Goal: Task Accomplishment & Management: Complete application form

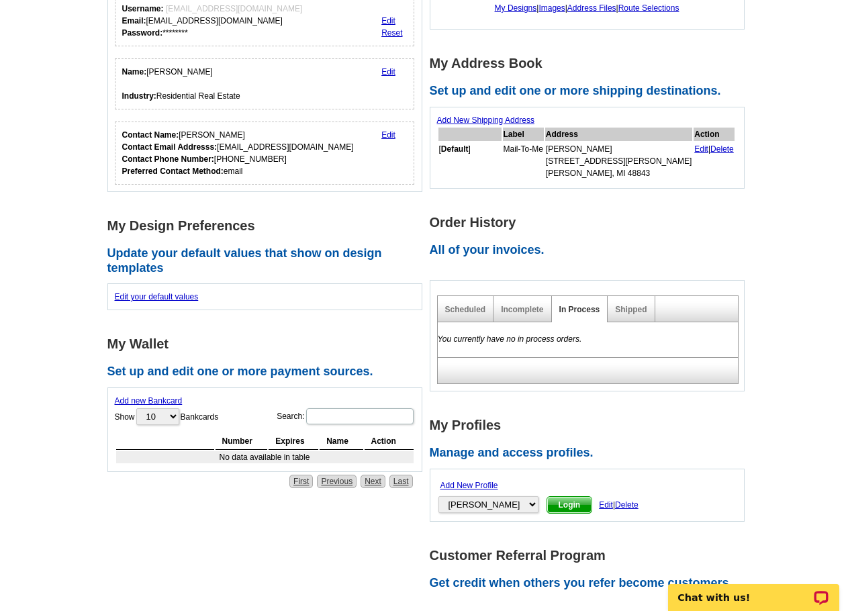
scroll to position [201, 0]
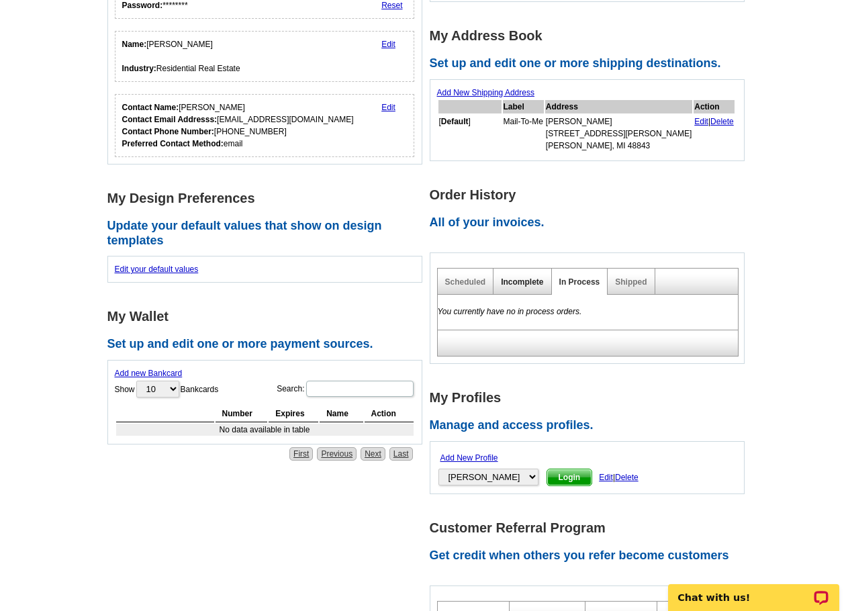
click at [535, 280] on link "Incomplete" at bounding box center [522, 281] width 42 height 9
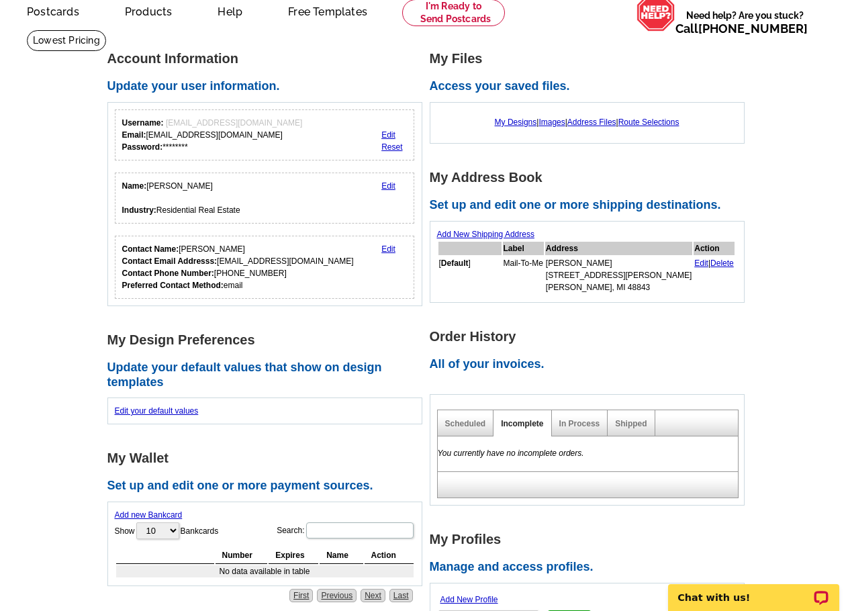
scroll to position [0, 0]
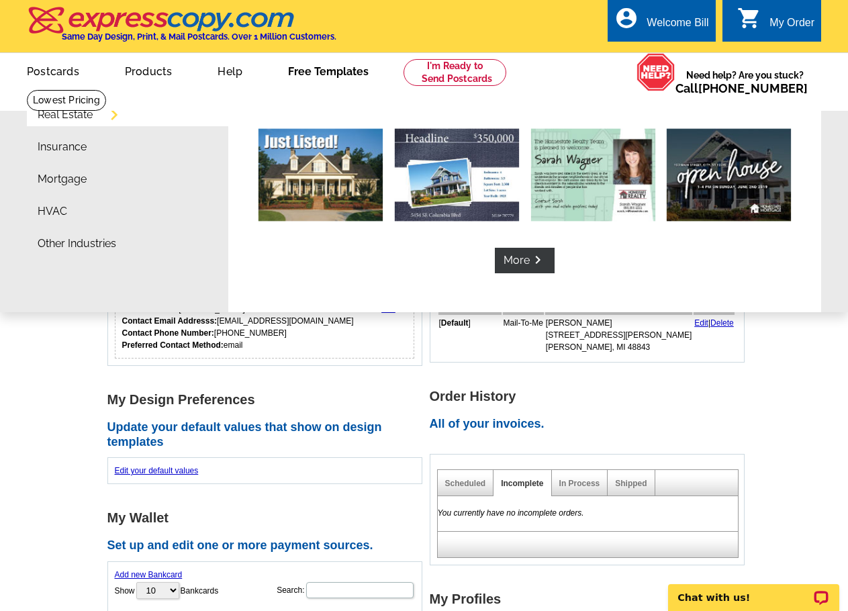
click at [314, 73] on link "Free Templates" at bounding box center [329, 70] width 124 height 32
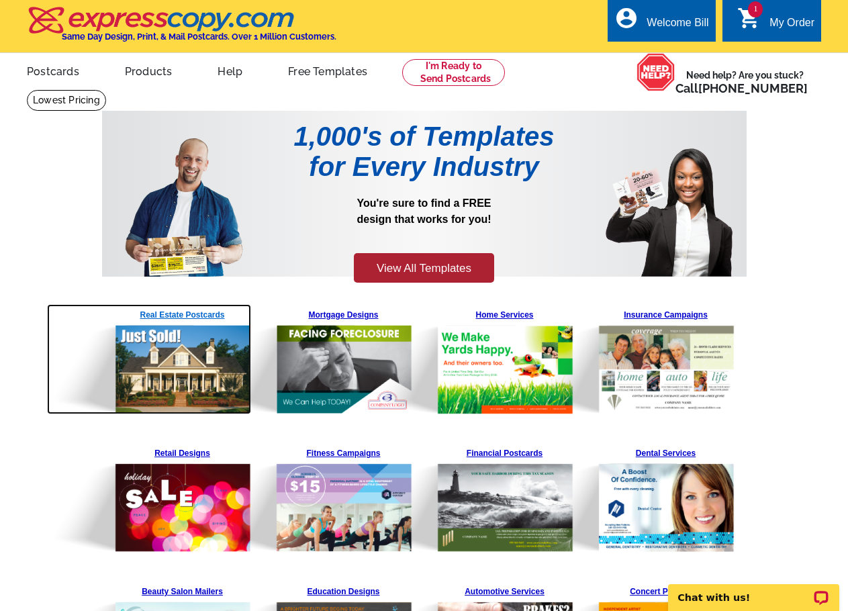
click at [192, 316] on img at bounding box center [149, 359] width 205 height 110
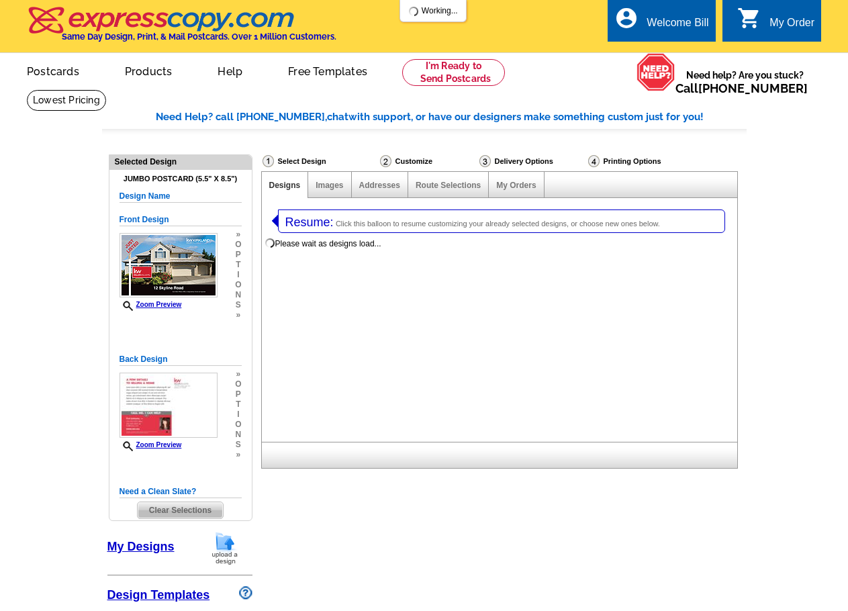
select select "1"
select select "2"
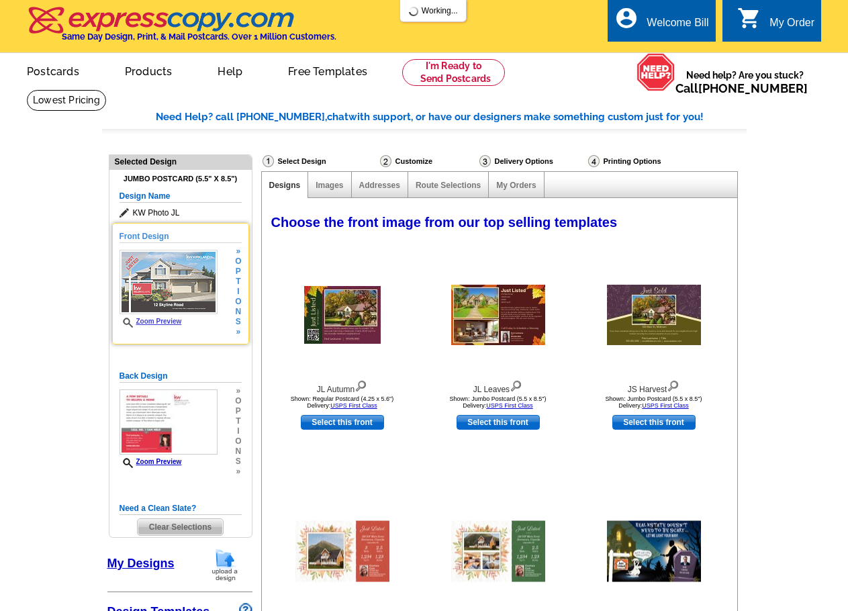
select select "785"
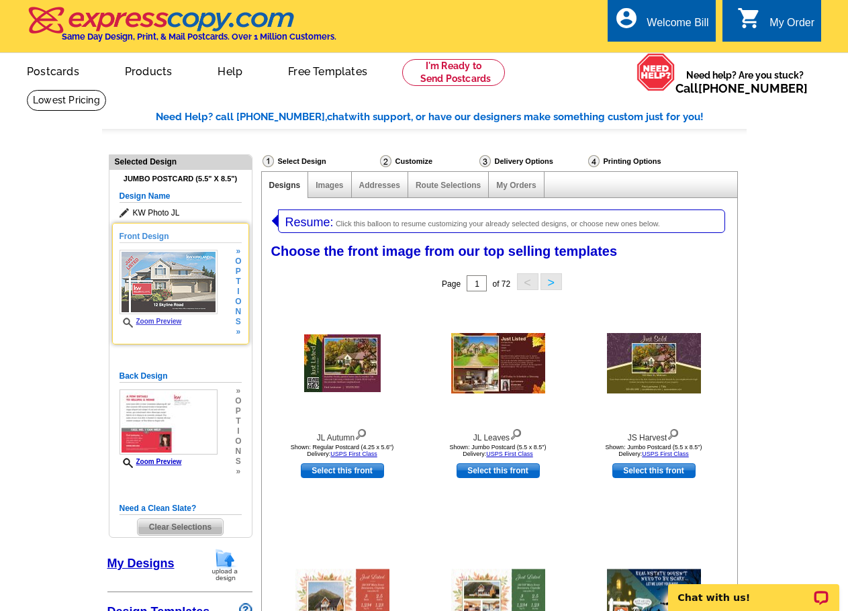
click at [181, 281] on img at bounding box center [169, 282] width 98 height 64
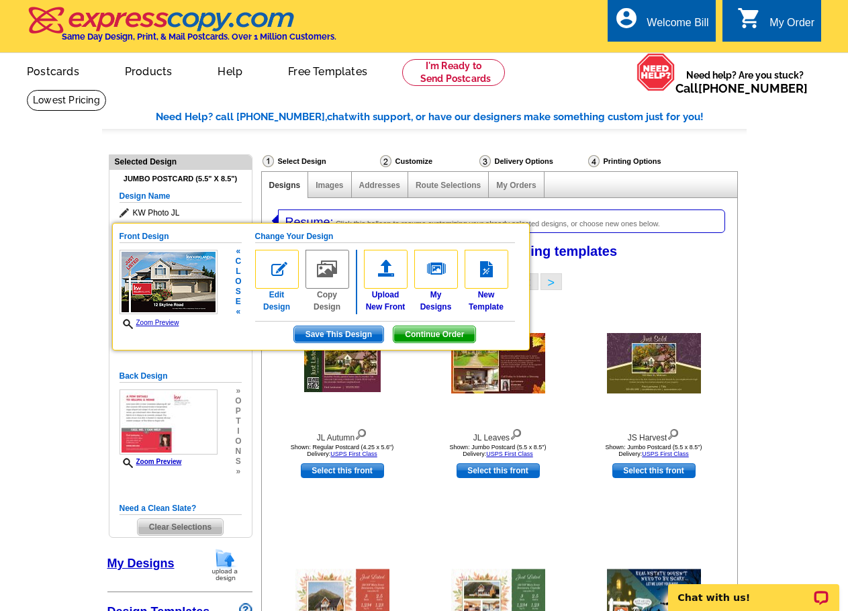
click at [265, 271] on img at bounding box center [277, 269] width 44 height 39
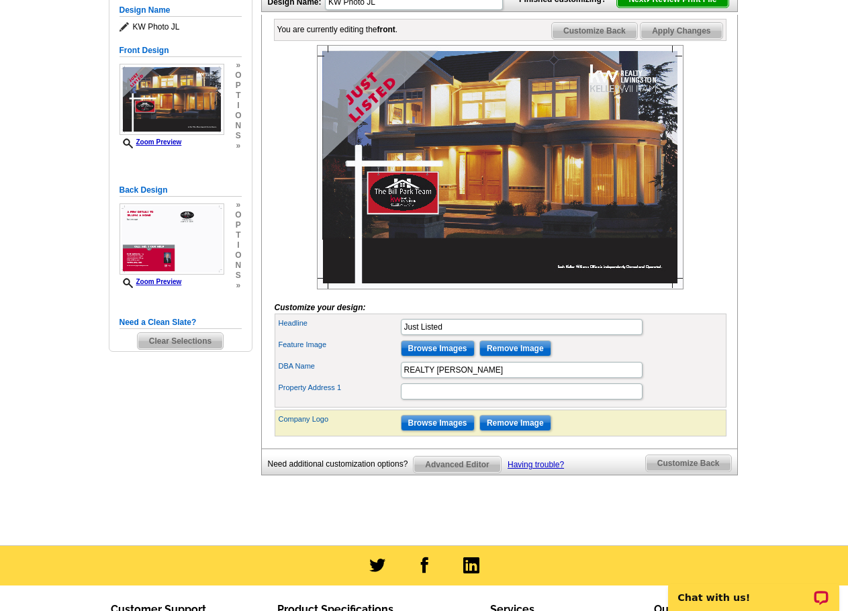
scroll to position [201, 0]
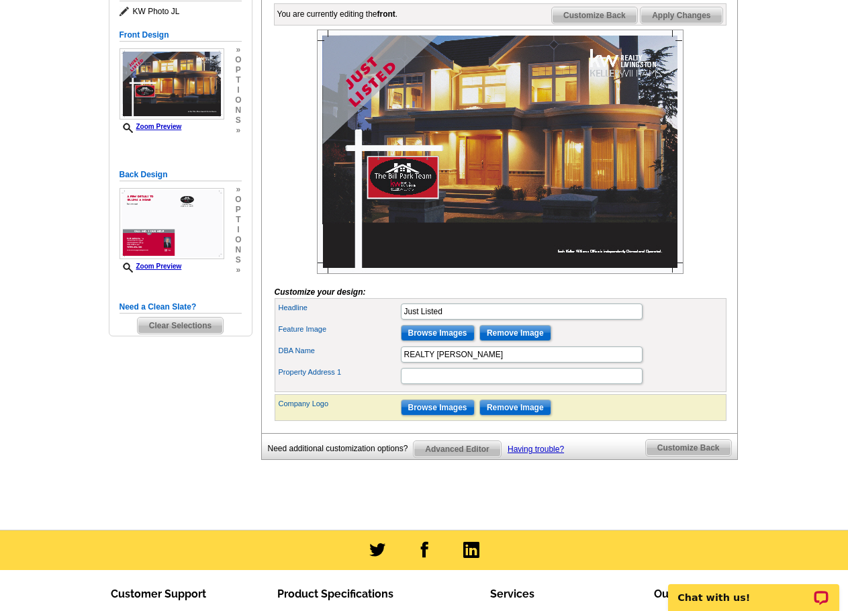
click at [566, 160] on img at bounding box center [500, 152] width 367 height 244
click at [511, 341] on input "Remove Image" at bounding box center [515, 333] width 72 height 16
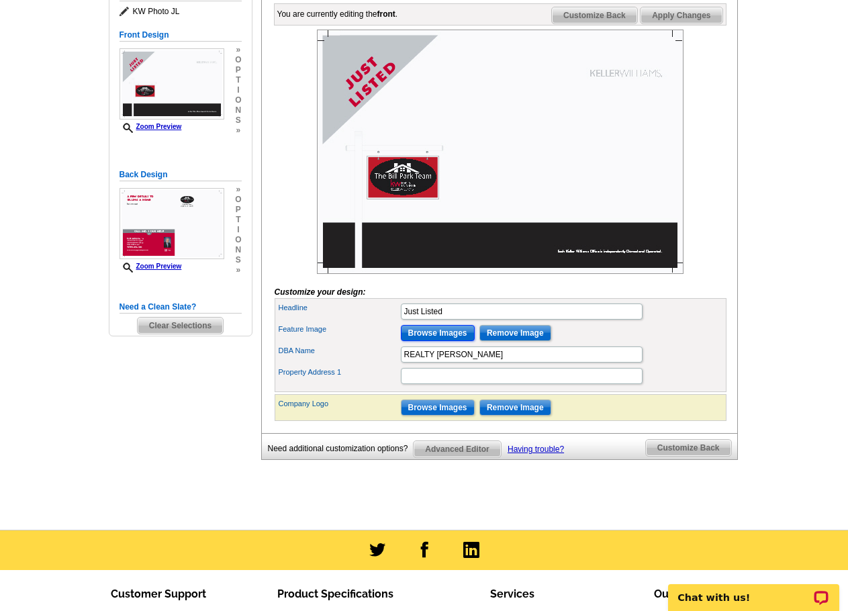
click at [439, 341] on input "Browse Images" at bounding box center [438, 333] width 74 height 16
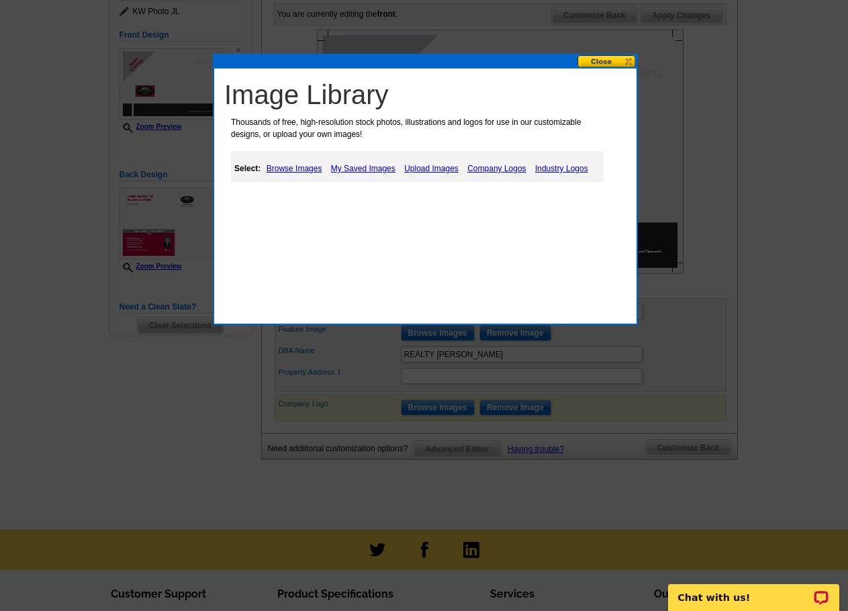
click at [442, 167] on link "Upload Images" at bounding box center [431, 169] width 61 height 16
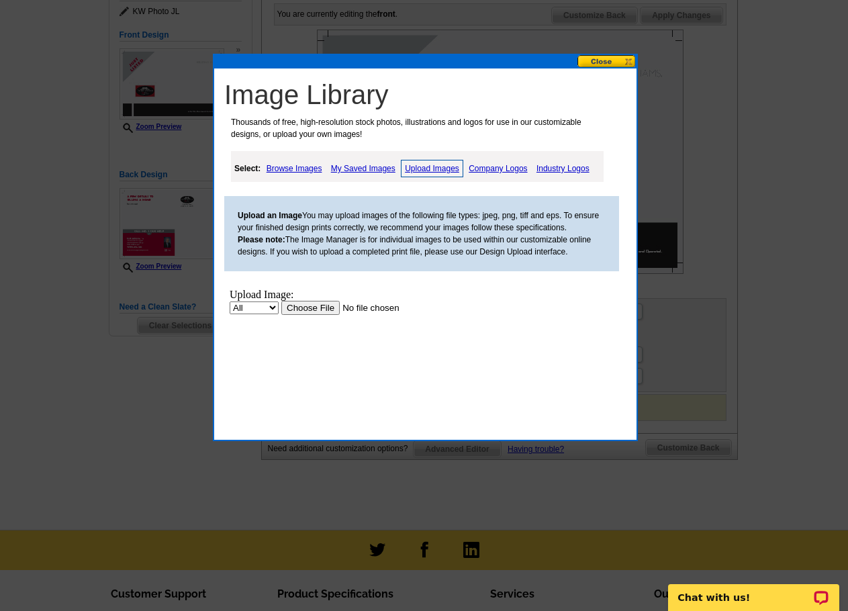
scroll to position [0, 0]
click at [319, 307] on input "file" at bounding box center [366, 308] width 170 height 14
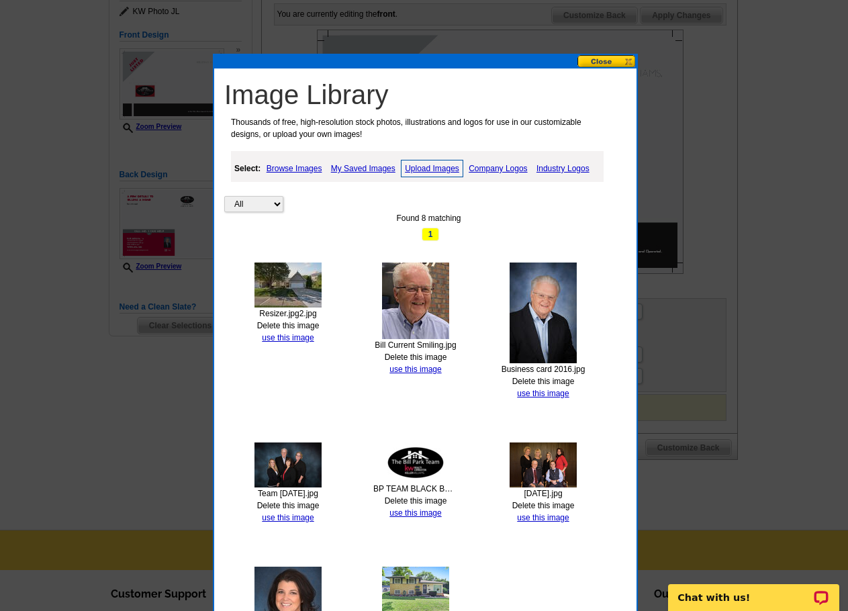
click at [292, 287] on img at bounding box center [288, 285] width 67 height 45
click at [293, 336] on link "use this image" at bounding box center [288, 337] width 52 height 9
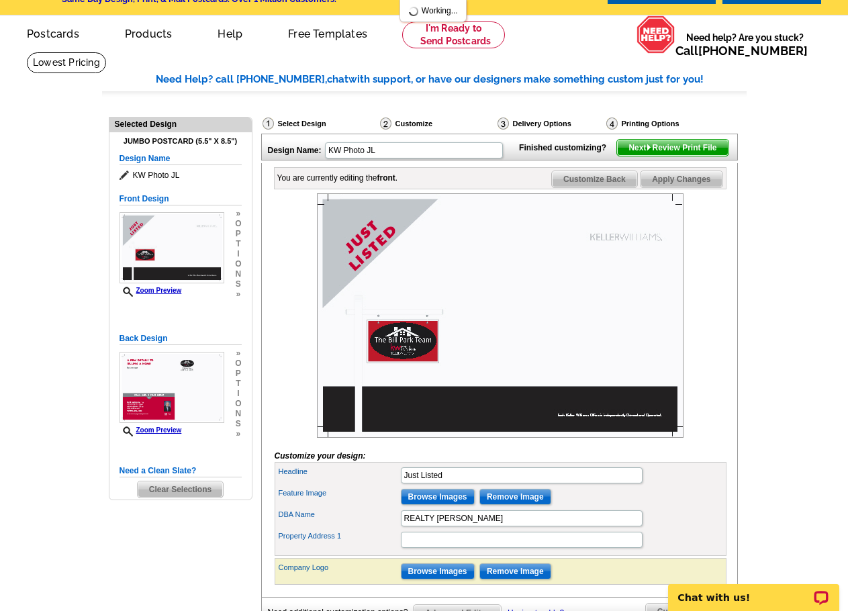
scroll to position [67, 0]
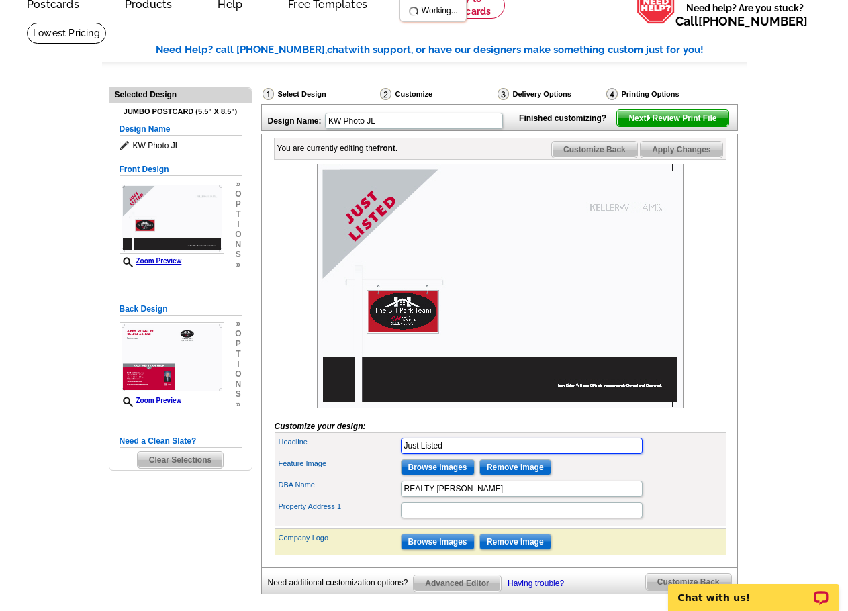
click at [530, 454] on input "Just Listed" at bounding box center [522, 446] width 242 height 16
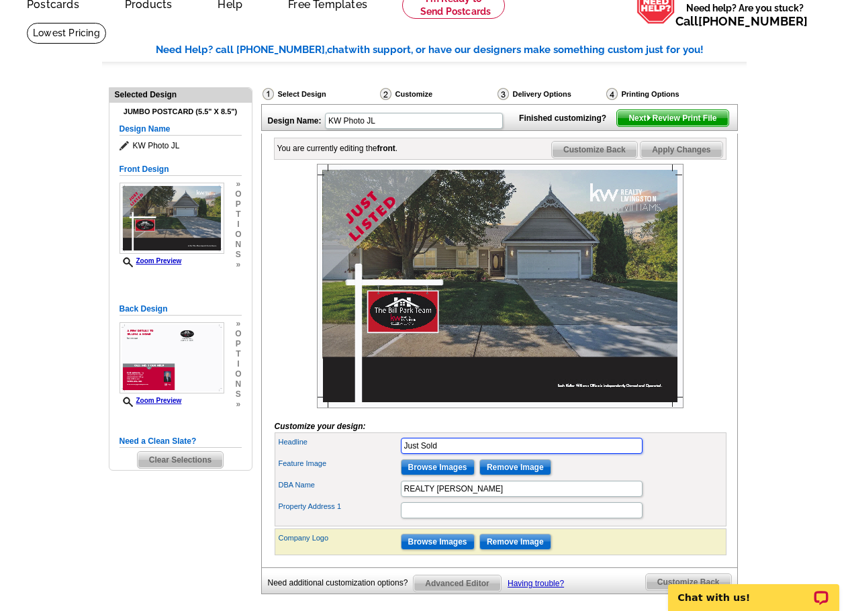
type input "Just Sold"
click at [693, 457] on div "Headline Just Sold" at bounding box center [500, 445] width 447 height 21
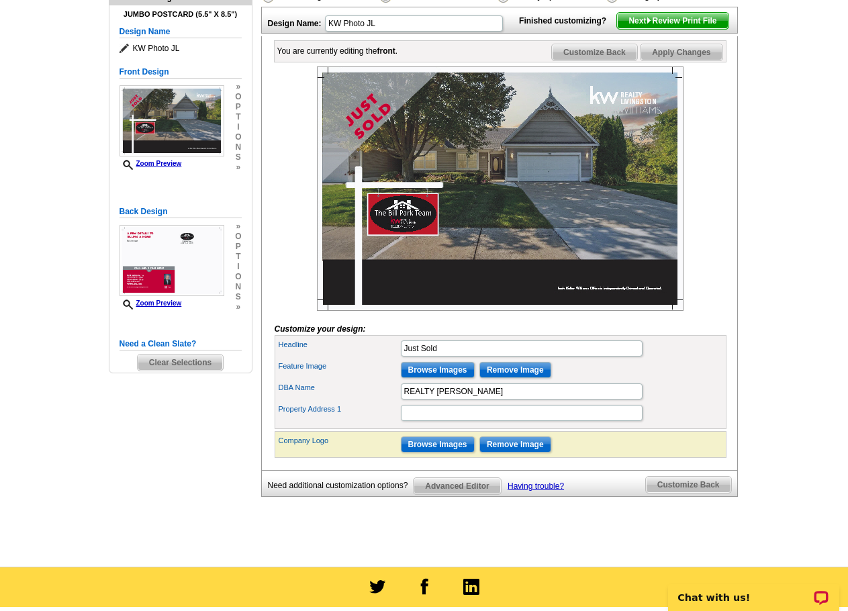
scroll to position [134, 0]
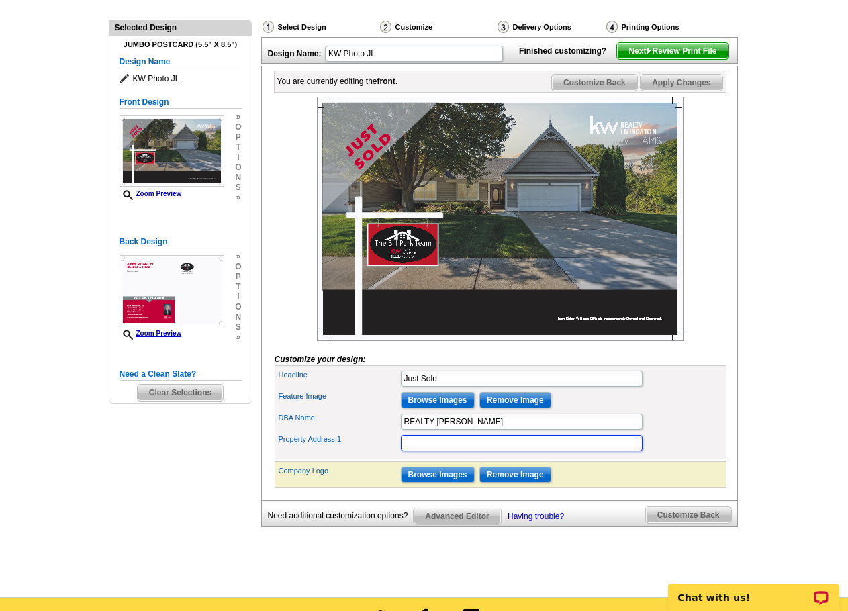
click at [506, 451] on input "Property Address 1" at bounding box center [522, 443] width 242 height 16
click at [695, 390] on div "Headline Just Sold" at bounding box center [500, 378] width 447 height 21
click at [707, 341] on div at bounding box center [501, 219] width 452 height 244
click at [584, 451] on input "133 Victoria Park, Howell, MI" at bounding box center [522, 443] width 242 height 16
type input "133 Victoria Park, Howell, MI 48843"
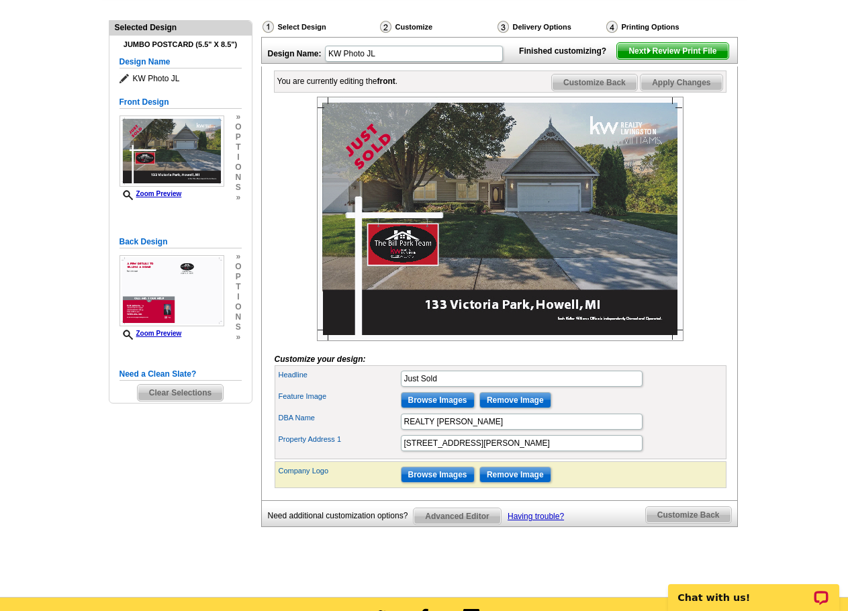
click at [702, 411] on div "Feature Image Browse Images Remove Image" at bounding box center [500, 400] width 447 height 21
click at [711, 523] on span "Customize Back" at bounding box center [688, 515] width 85 height 16
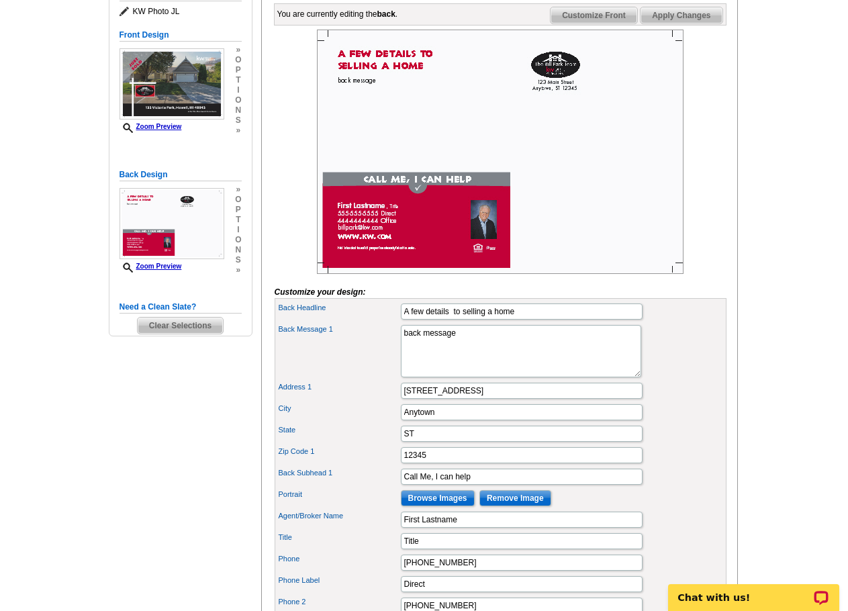
scroll to position [269, 0]
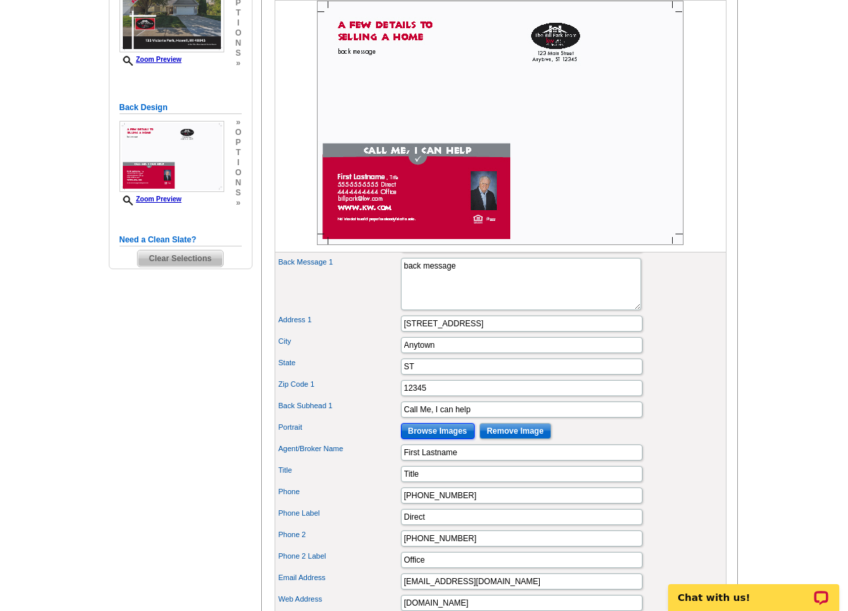
click at [437, 439] on input "Browse Images" at bounding box center [438, 431] width 74 height 16
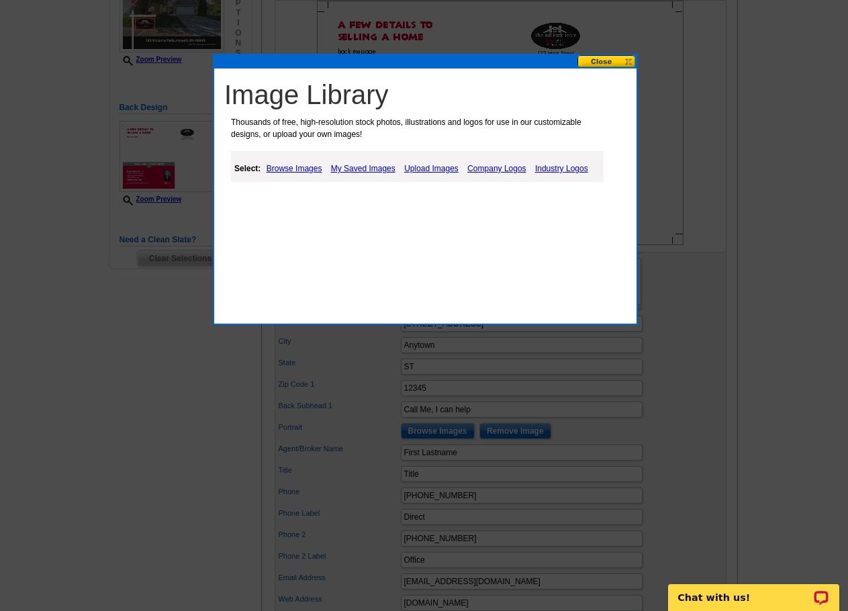
click at [435, 169] on link "Upload Images" at bounding box center [431, 169] width 61 height 16
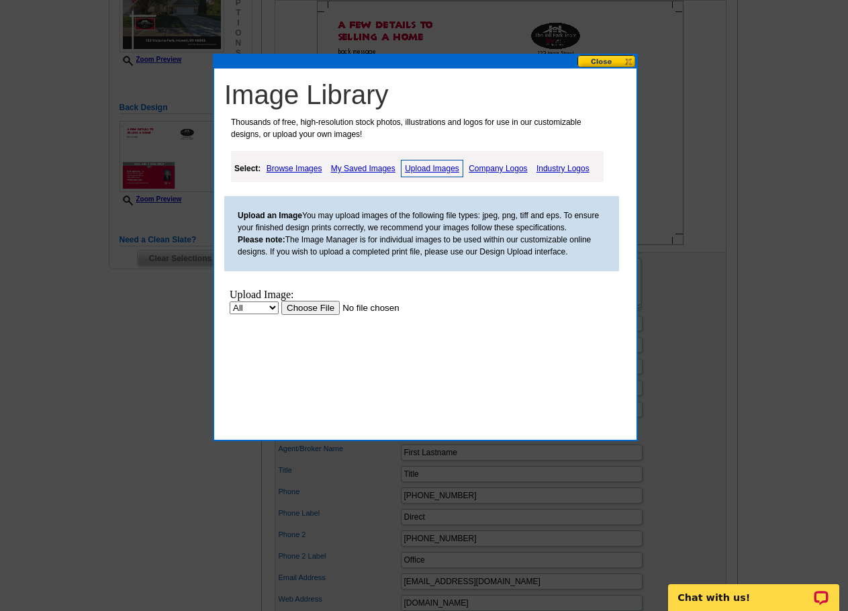
scroll to position [0, 0]
click at [314, 308] on input "file" at bounding box center [366, 308] width 170 height 14
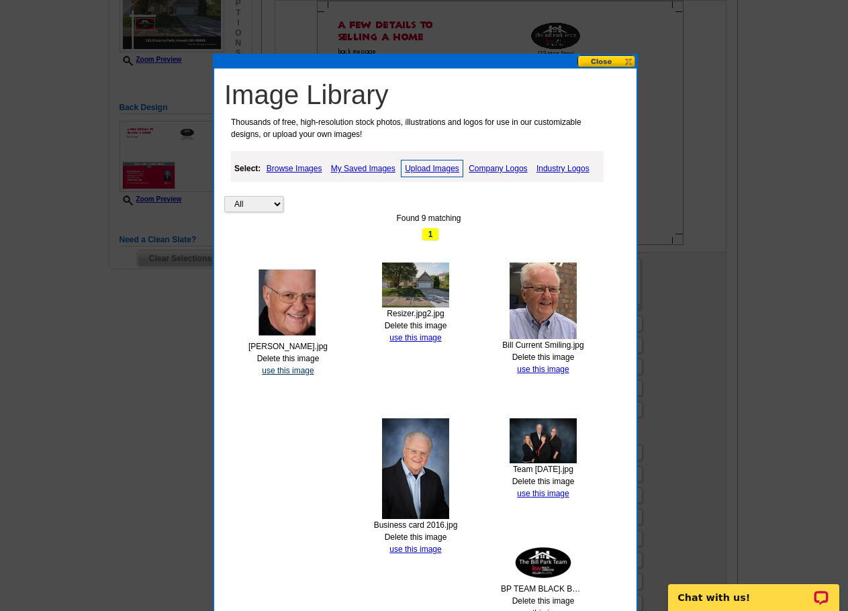
click at [303, 372] on link "use this image" at bounding box center [288, 370] width 52 height 9
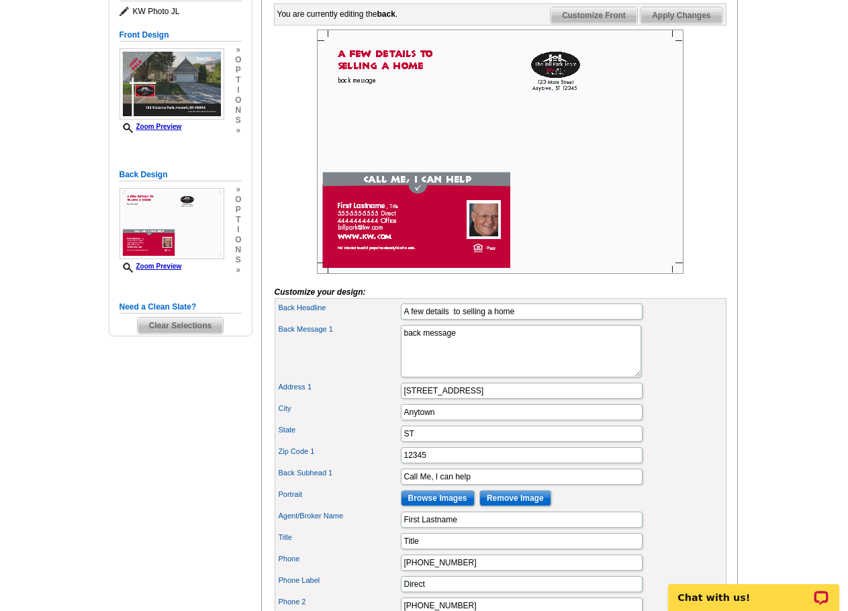
scroll to position [269, 0]
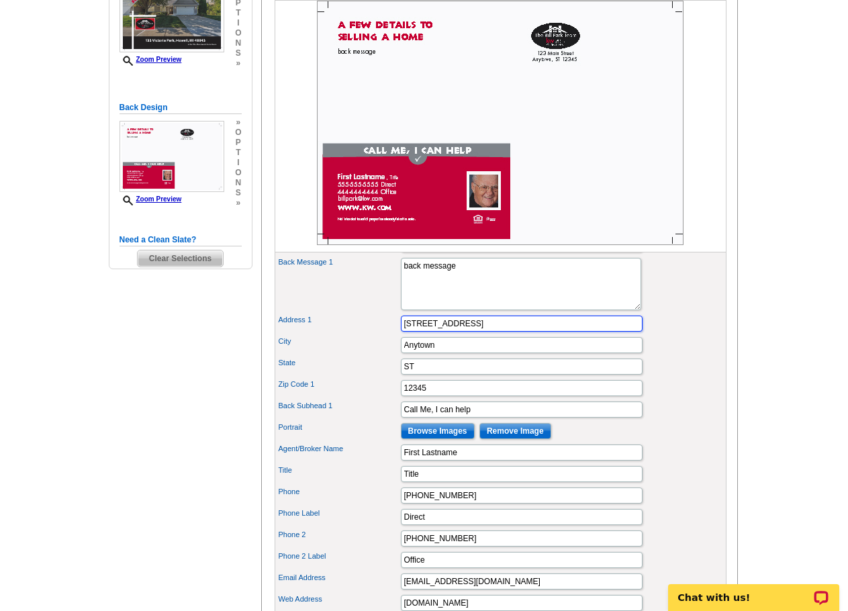
drag, startPoint x: 468, startPoint y: 345, endPoint x: 331, endPoint y: 355, distance: 137.3
click at [332, 334] on div "Address 1 123 Main Street" at bounding box center [500, 323] width 447 height 21
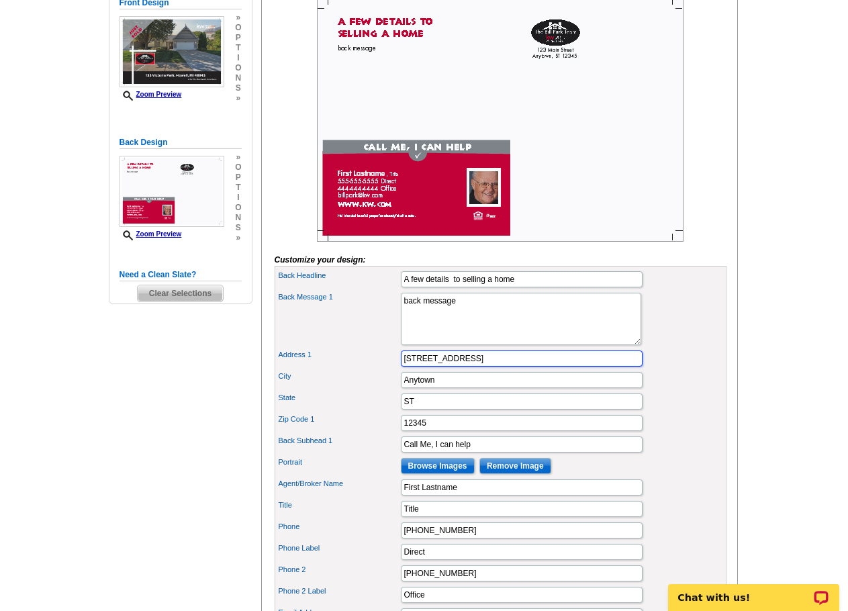
scroll to position [201, 0]
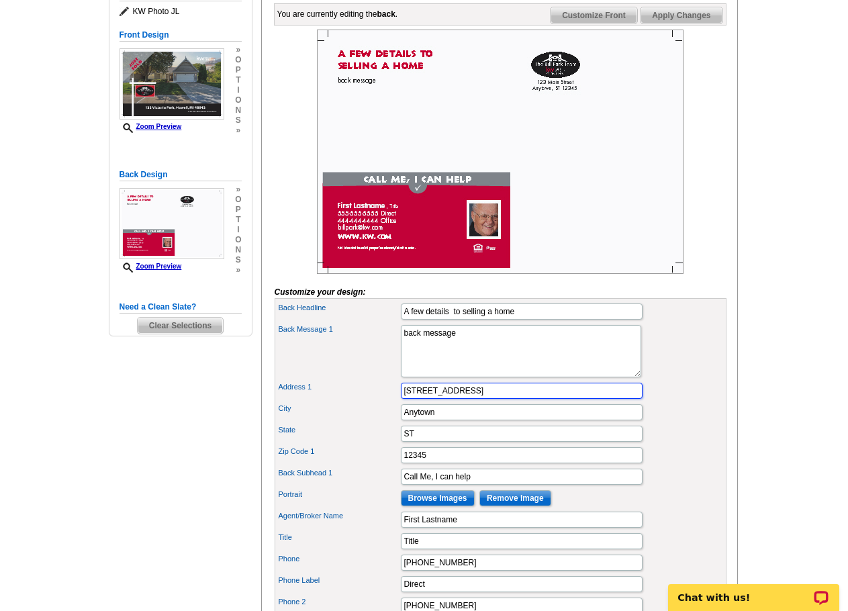
type input "309 E Grand River Ave"
click at [439, 420] on input "Anytown" at bounding box center [522, 412] width 242 height 16
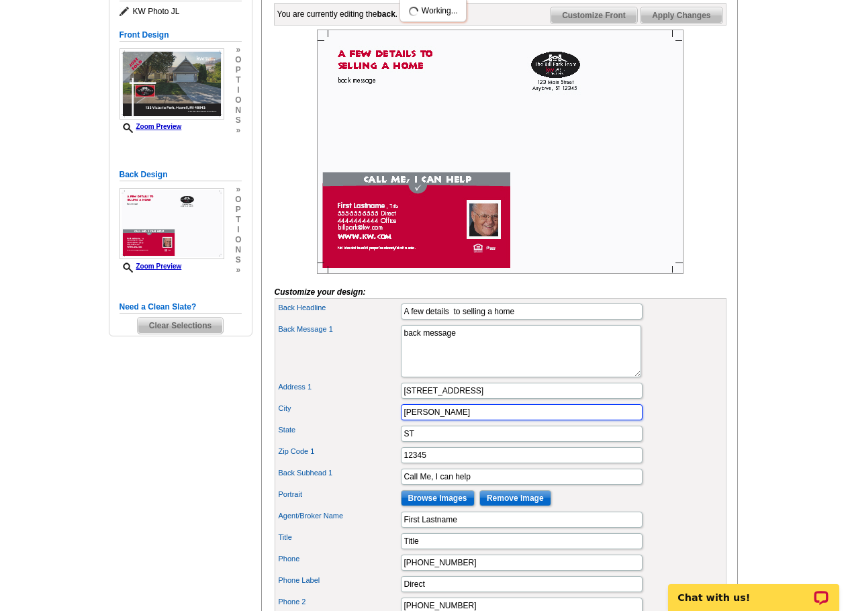
type input "Howell"
type input "MI"
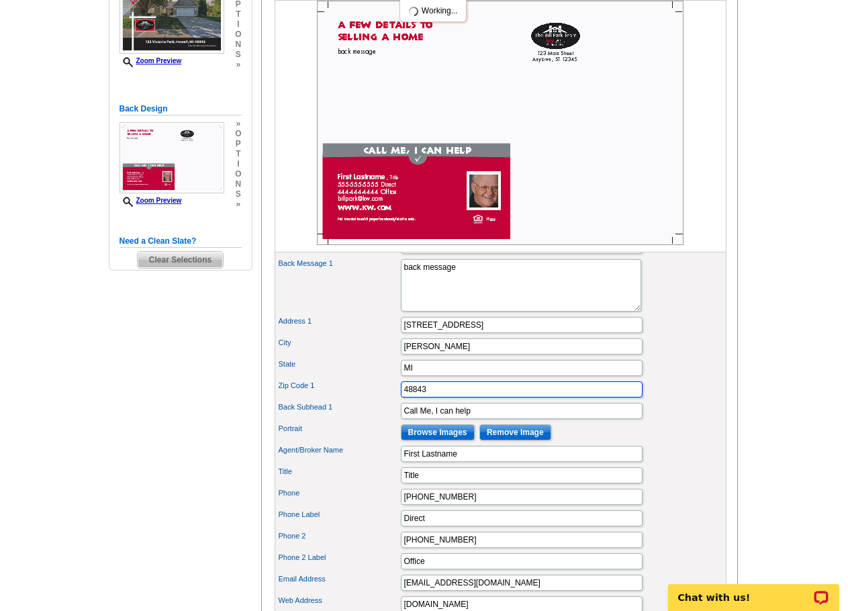
scroll to position [269, 0]
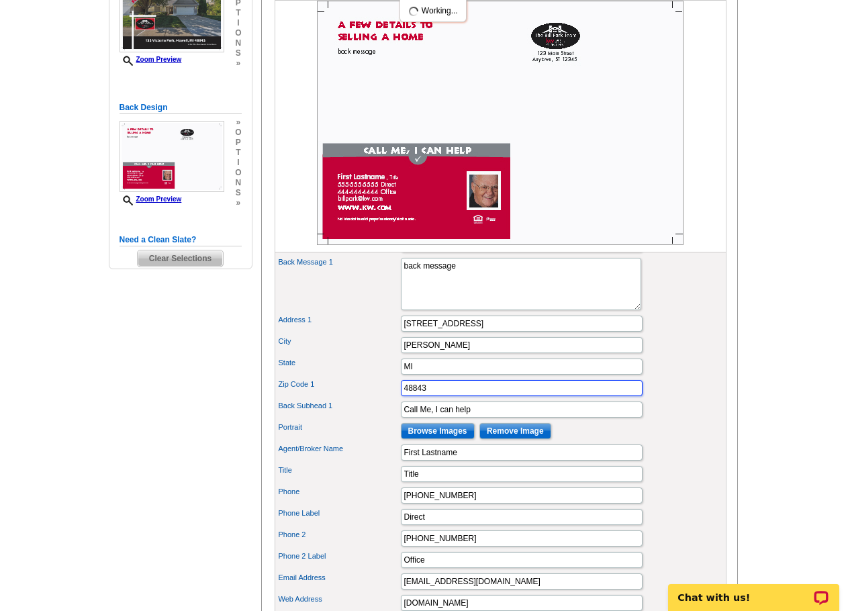
type input "48843"
click at [682, 399] on div "Zip Code 1 48843" at bounding box center [500, 387] width 447 height 21
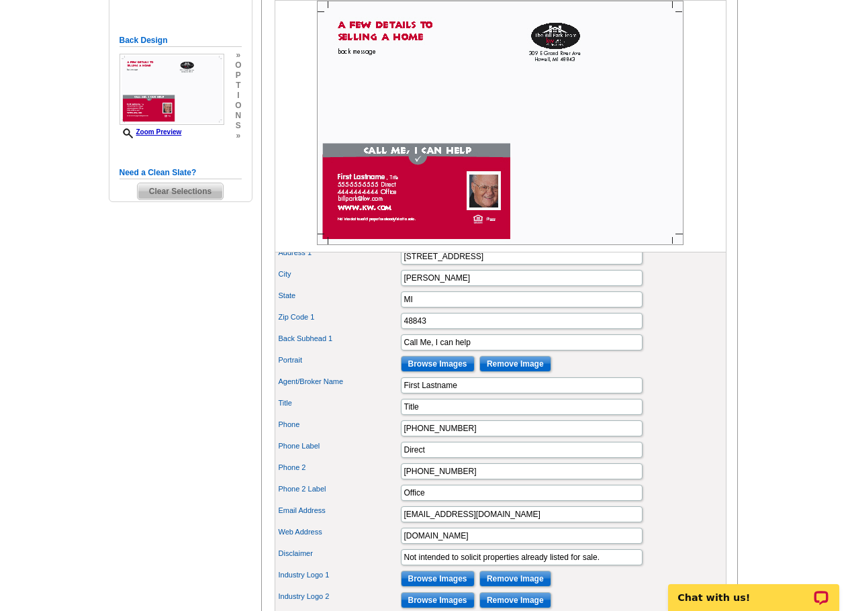
scroll to position [403, 0]
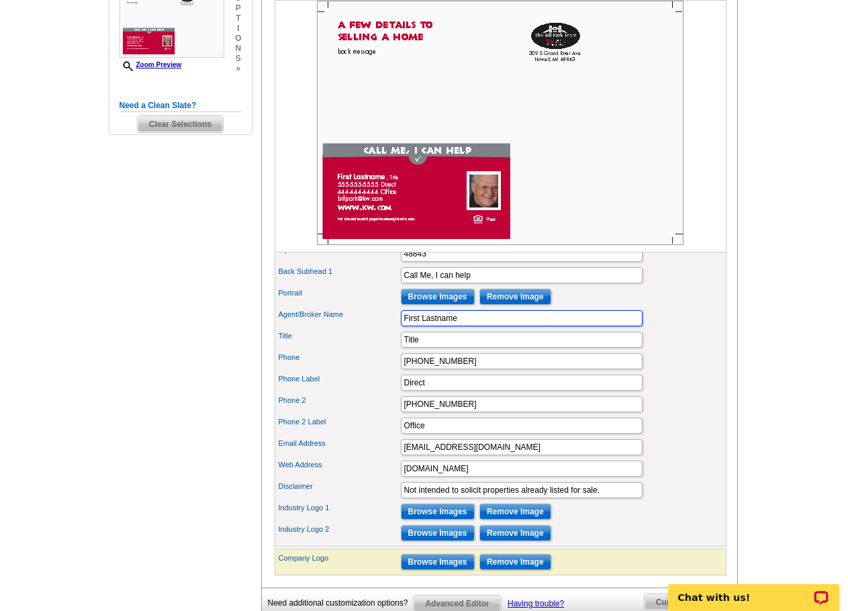
drag, startPoint x: 464, startPoint y: 343, endPoint x: 369, endPoint y: 344, distance: 95.4
click at [369, 329] on div "Agent/Broker Name First Lastname" at bounding box center [500, 318] width 447 height 21
type input "[PERSON_NAME]"
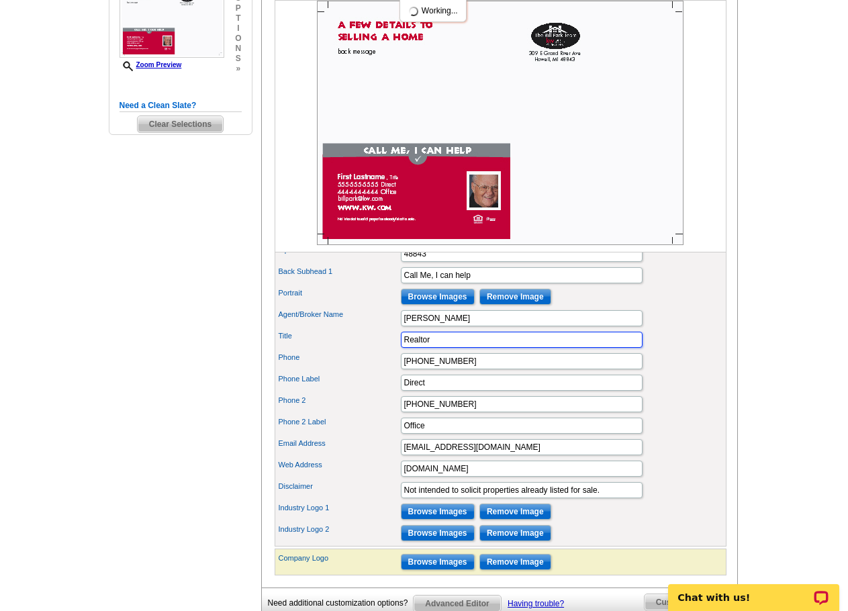
type input "Realtor"
type input "517-404-5714"
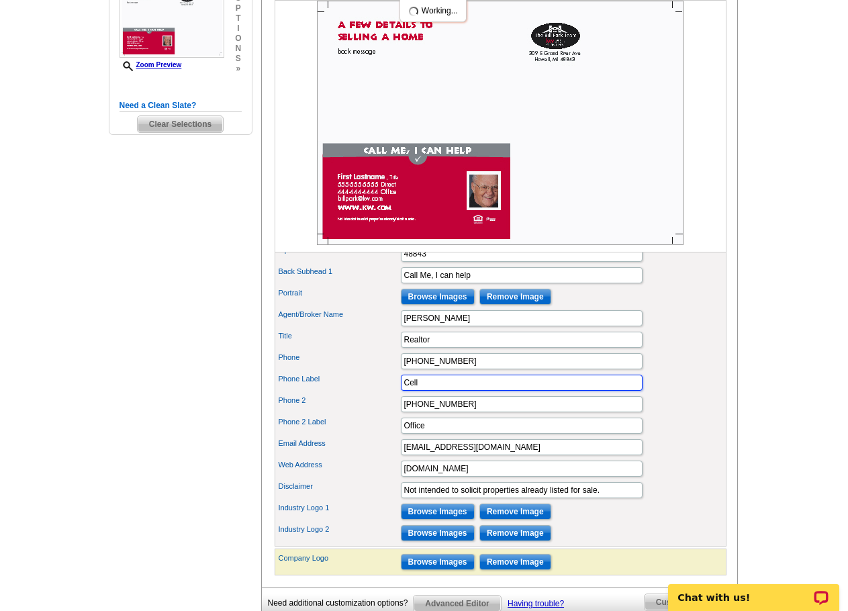
type input "Cell"
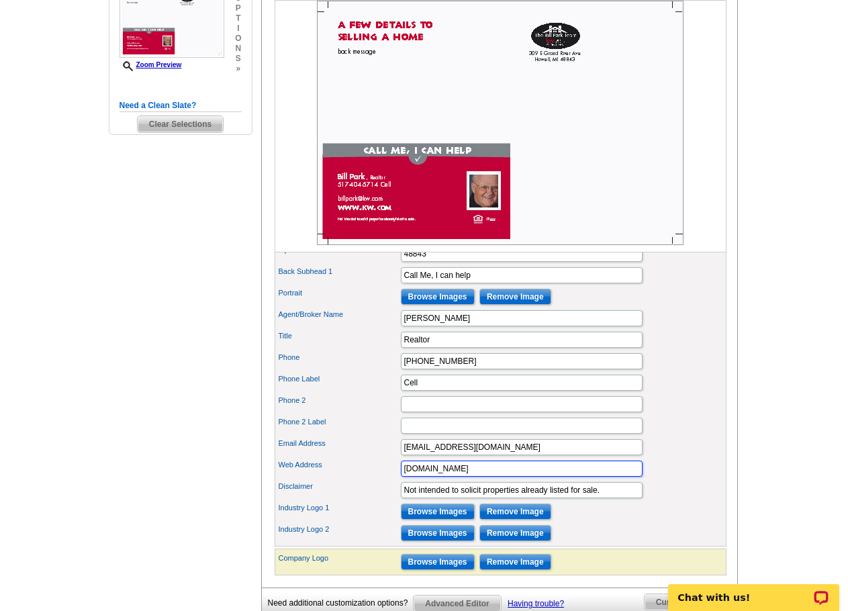
click at [458, 477] on input "www.kw.com" at bounding box center [522, 469] width 242 height 16
paste input "https://parkplaces.kw.com/"
click at [376, 415] on div "Phone 2" at bounding box center [500, 404] width 447 height 21
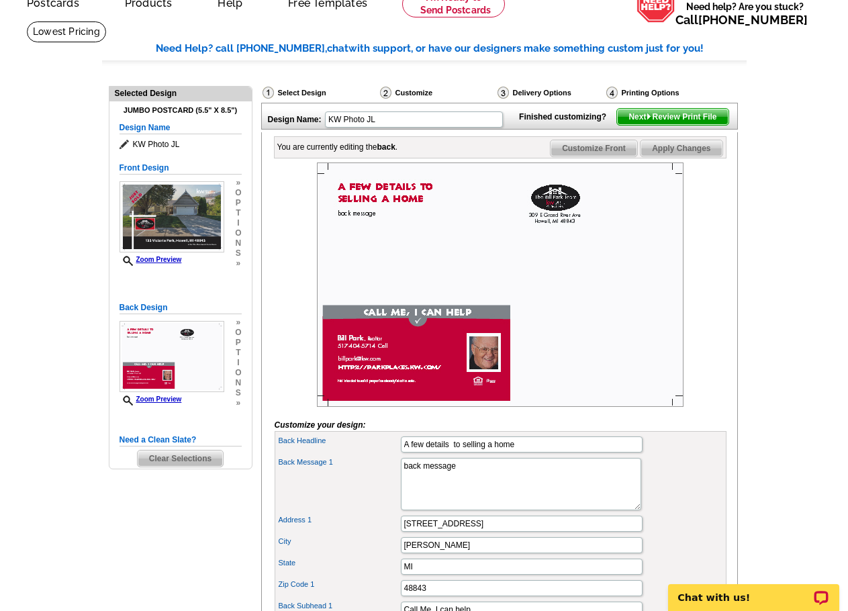
scroll to position [67, 0]
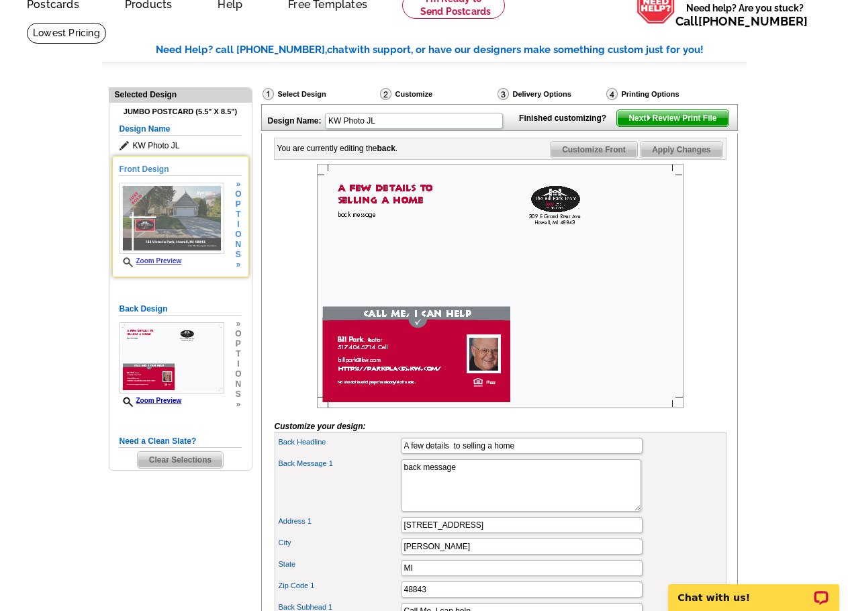
click at [167, 221] on img at bounding box center [172, 218] width 105 height 71
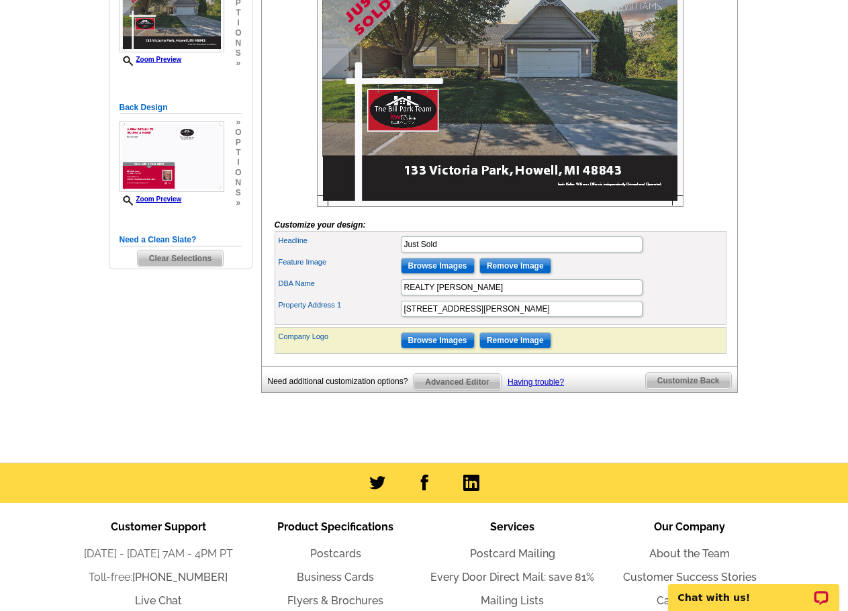
scroll to position [336, 0]
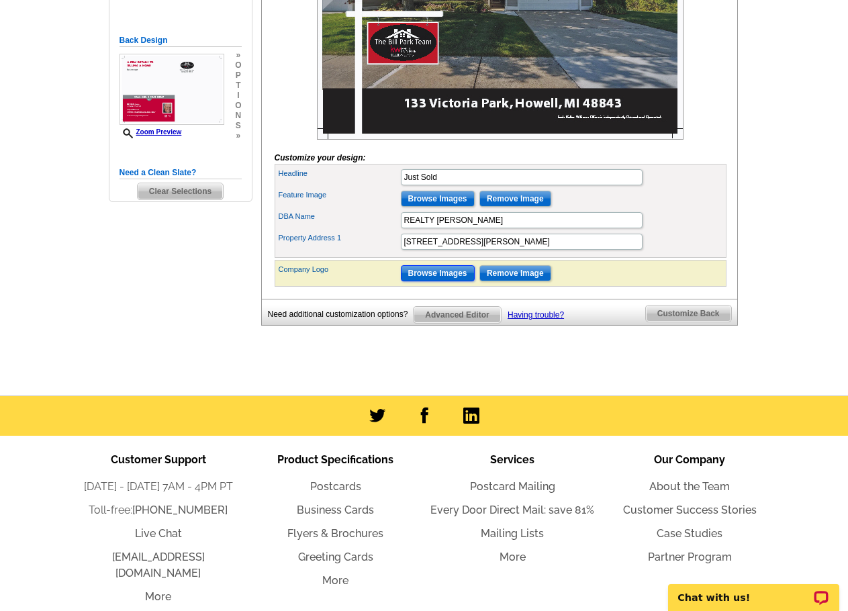
click at [457, 281] on input "Browse Images" at bounding box center [438, 273] width 74 height 16
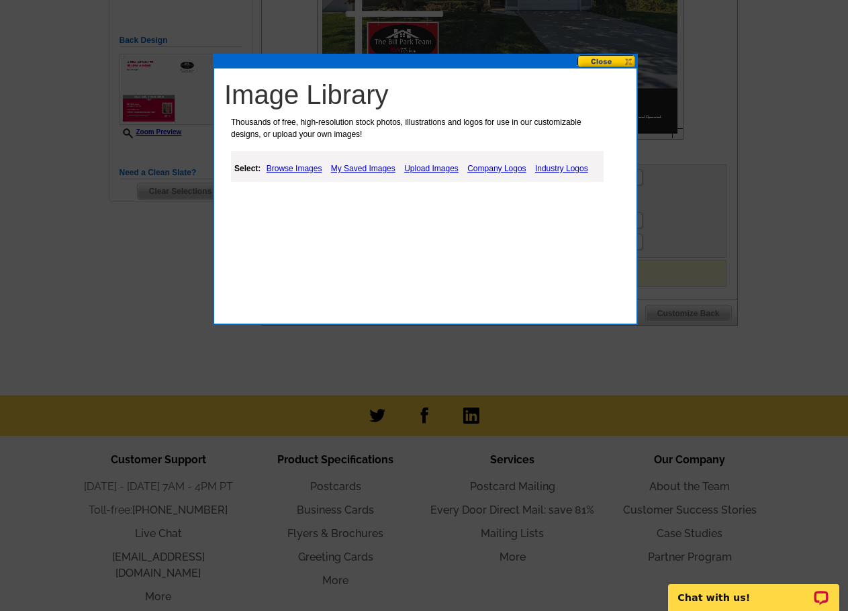
click at [429, 168] on link "Upload Images" at bounding box center [431, 169] width 61 height 16
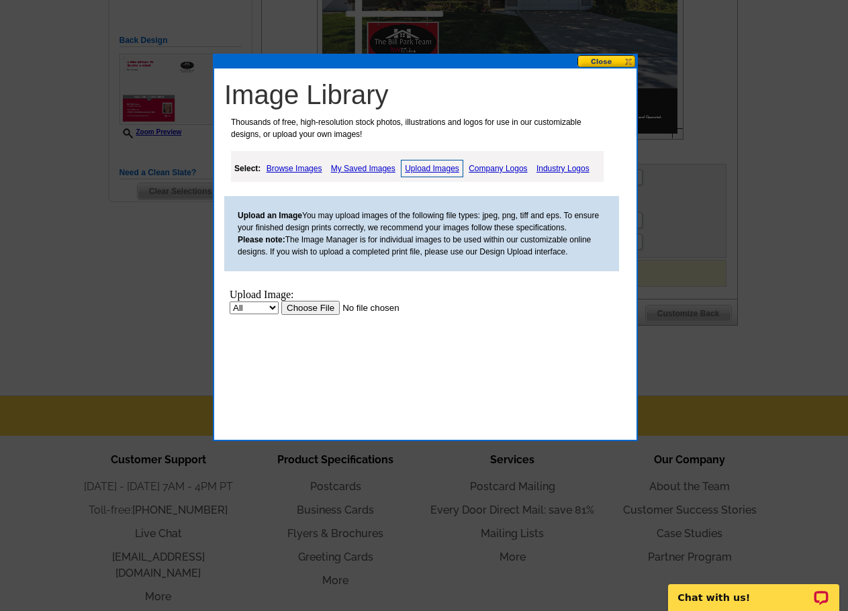
scroll to position [0, 0]
click at [305, 312] on input "file" at bounding box center [366, 308] width 170 height 14
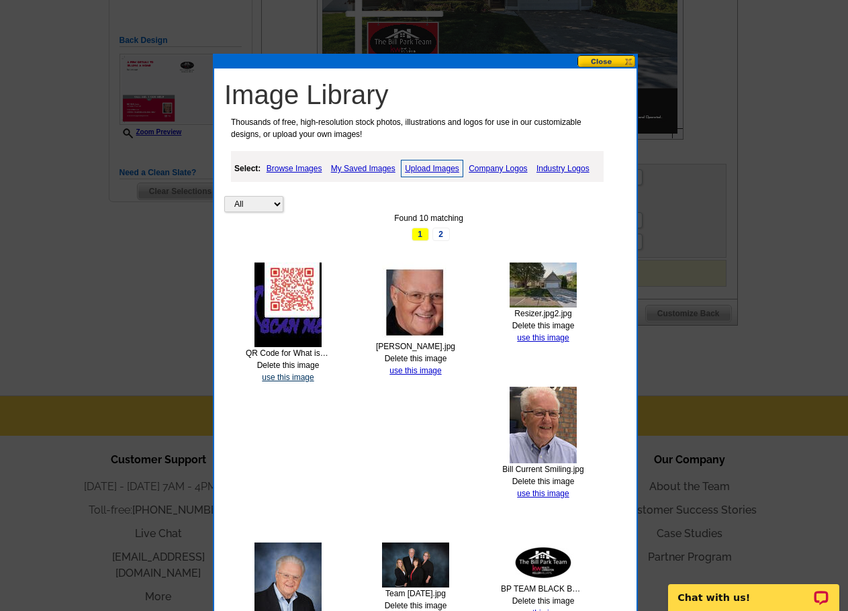
click at [295, 376] on link "use this image" at bounding box center [288, 377] width 52 height 9
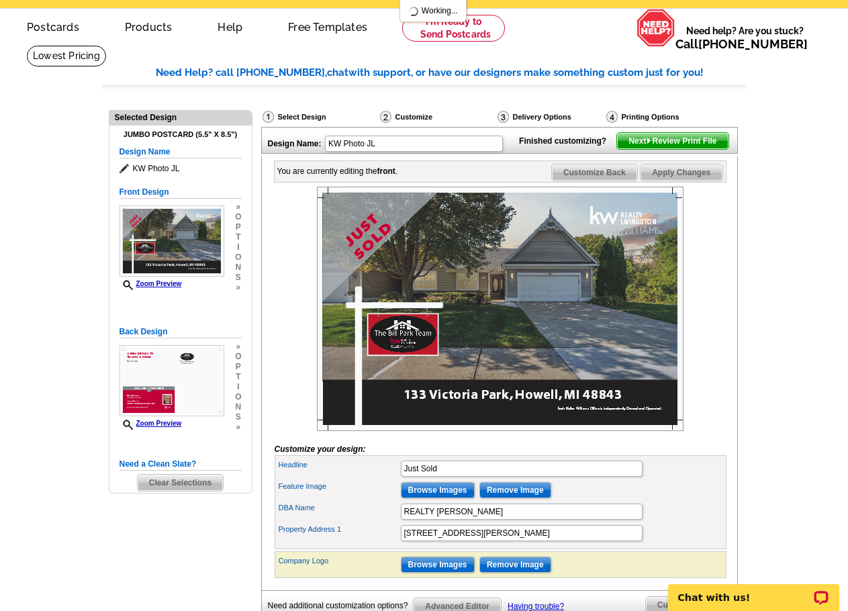
scroll to position [67, 0]
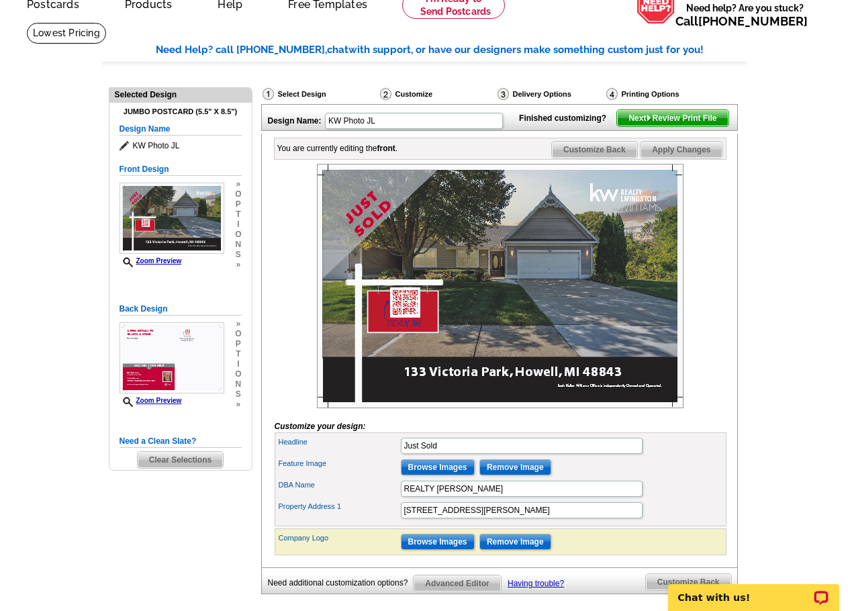
click at [694, 126] on span "Next Review Print File" at bounding box center [672, 118] width 111 height 16
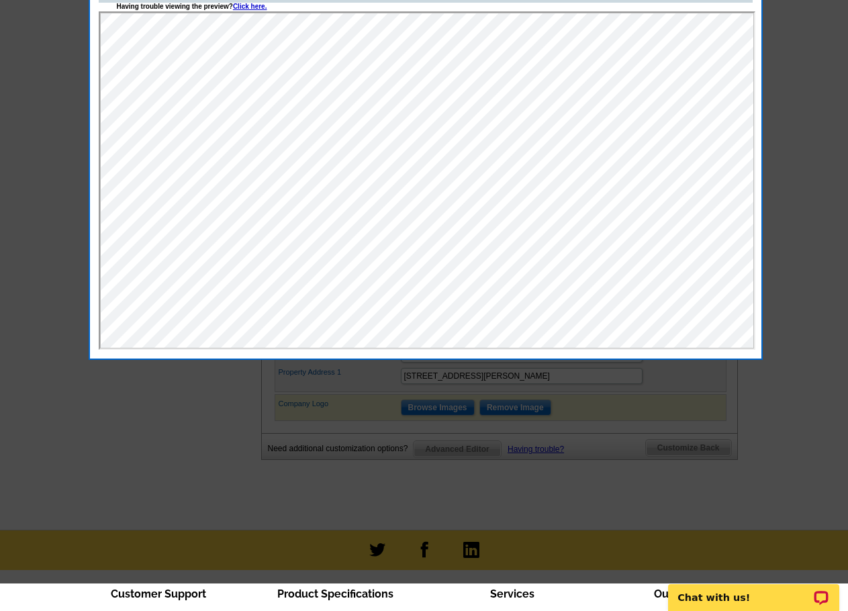
scroll to position [0, 0]
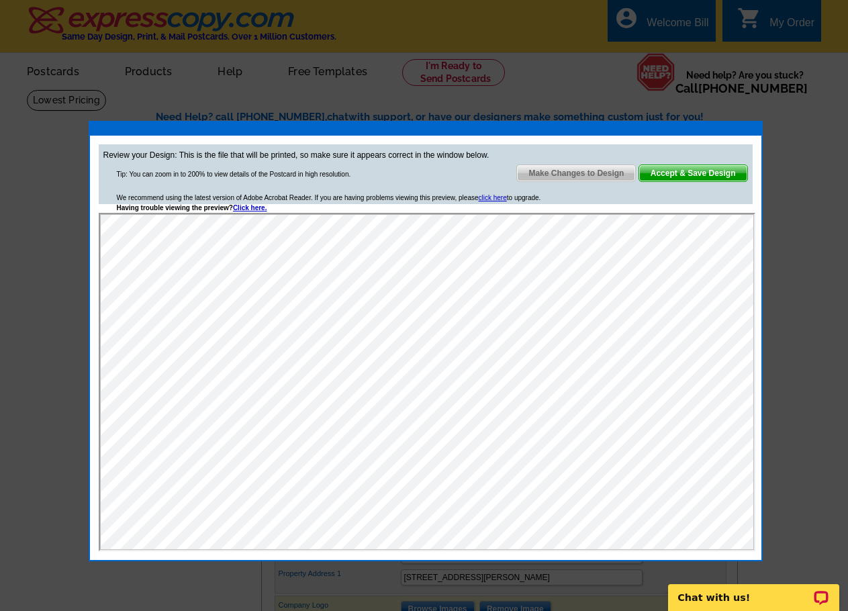
click at [580, 173] on span "Make Changes to Design" at bounding box center [576, 173] width 118 height 16
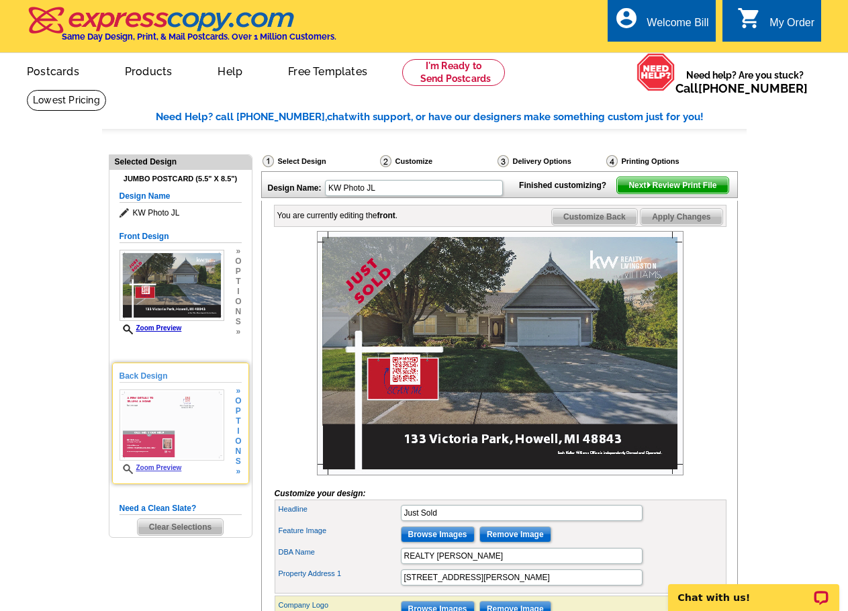
click at [199, 426] on img at bounding box center [172, 425] width 105 height 71
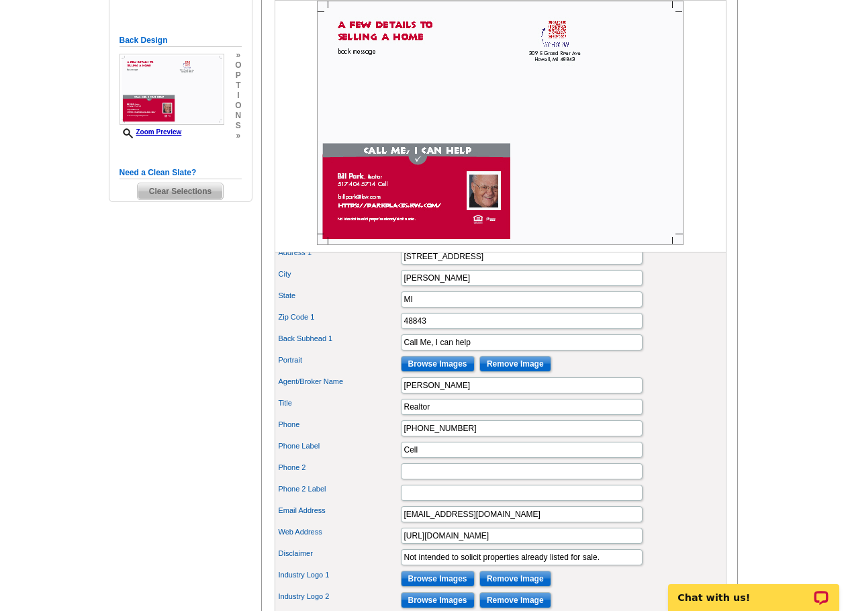
scroll to position [403, 0]
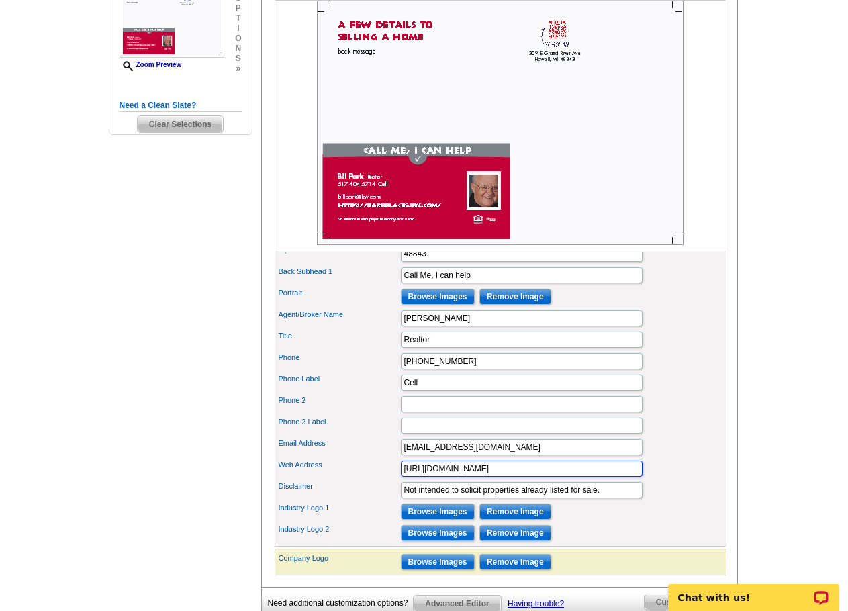
drag, startPoint x: 428, startPoint y: 491, endPoint x: 359, endPoint y: 492, distance: 69.8
click at [359, 479] on div "Web Address https://parkplaces.kw.com/" at bounding box center [500, 468] width 447 height 21
click at [491, 477] on input "parkplaces.kw.com/" at bounding box center [522, 469] width 242 height 16
type input "parkplaces.kw.com"
click at [701, 437] on div "Phone 2 Label" at bounding box center [500, 425] width 447 height 21
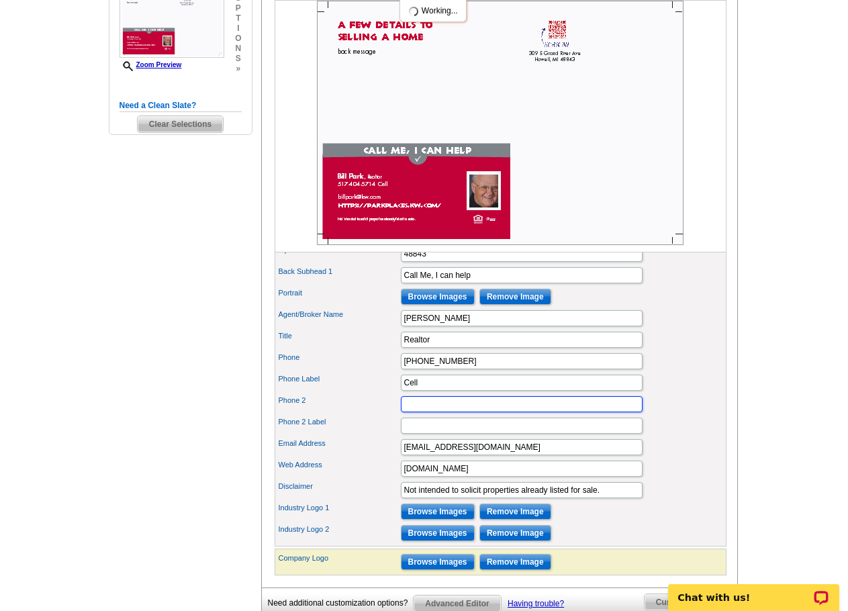
click at [432, 412] on input "Phone 2" at bounding box center [522, 404] width 242 height 16
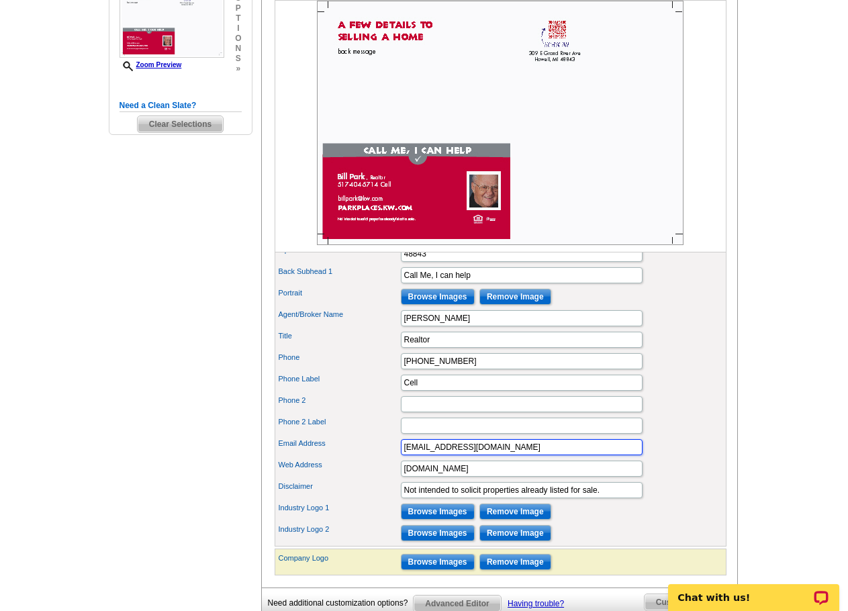
click at [435, 455] on input "[EMAIL_ADDRESS][DOMAIN_NAME]" at bounding box center [522, 447] width 242 height 16
click at [688, 415] on div "Phone 2" at bounding box center [500, 404] width 447 height 21
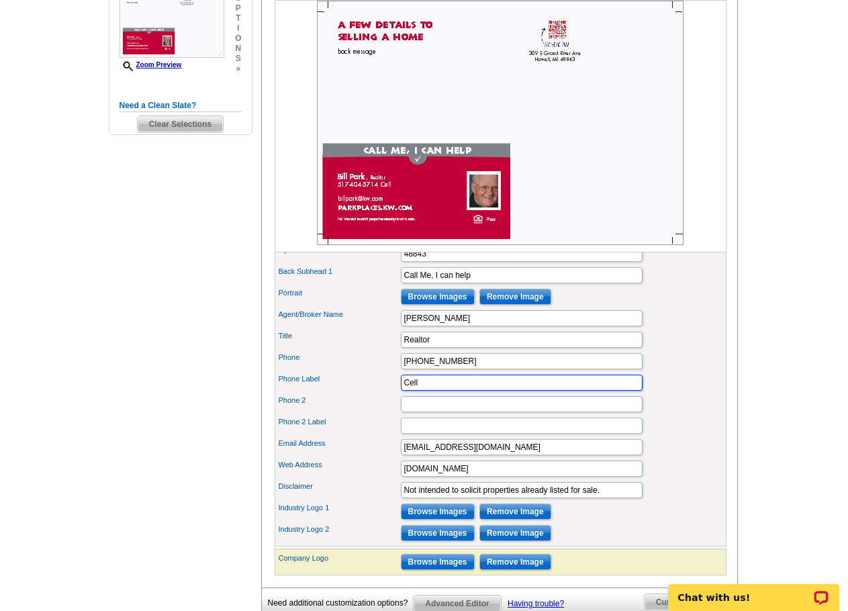
drag, startPoint x: 422, startPoint y: 406, endPoint x: 366, endPoint y: 404, distance: 56.4
click at [366, 394] on div "Phone Label Cell" at bounding box center [500, 382] width 447 height 21
click at [418, 434] on input "Phone 2 Label" at bounding box center [522, 426] width 242 height 16
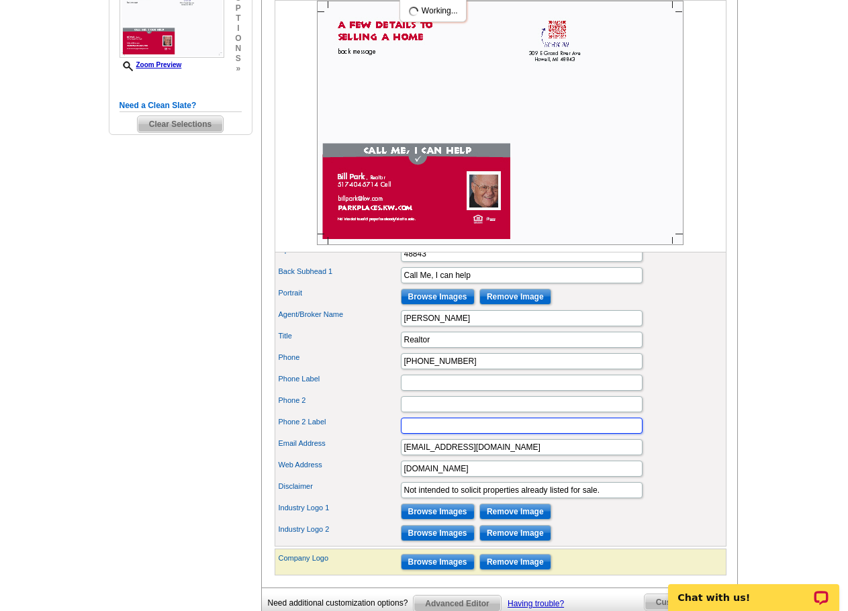
paste input "Cell"
type input "Cell"
drag, startPoint x: 467, startPoint y: 377, endPoint x: 361, endPoint y: 383, distance: 106.3
click at [361, 372] on div "Phone 517-404-5714" at bounding box center [500, 361] width 447 height 21
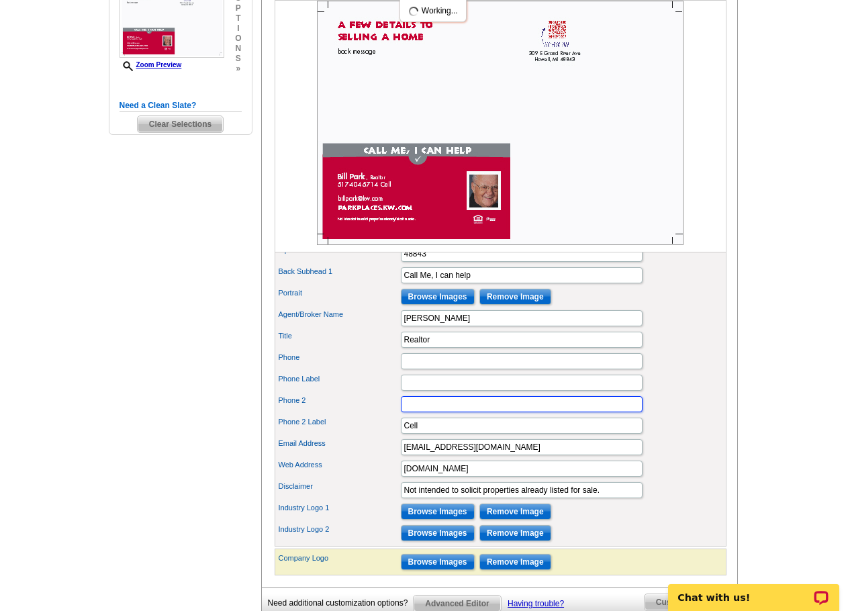
click at [408, 412] on input "Phone 2" at bounding box center [522, 404] width 242 height 16
paste input "517-404-5714"
type input "517-404-5714"
click at [655, 415] on div "Phone 2 517-404-5714" at bounding box center [500, 404] width 447 height 21
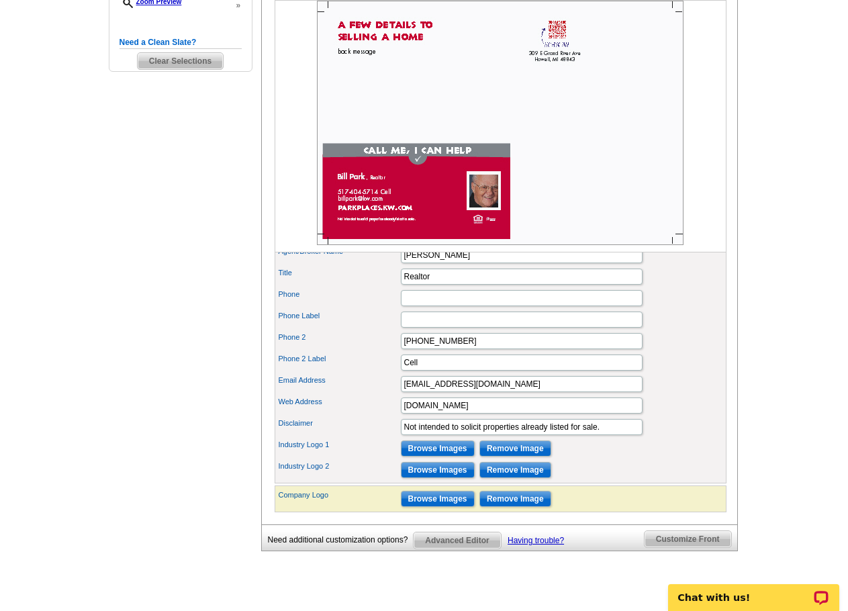
scroll to position [470, 0]
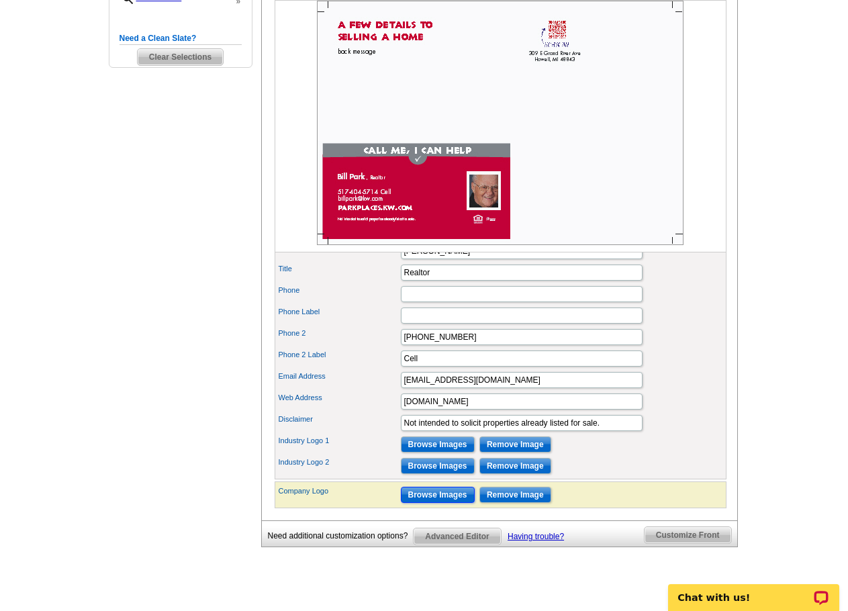
click at [452, 503] on input "Browse Images" at bounding box center [438, 495] width 74 height 16
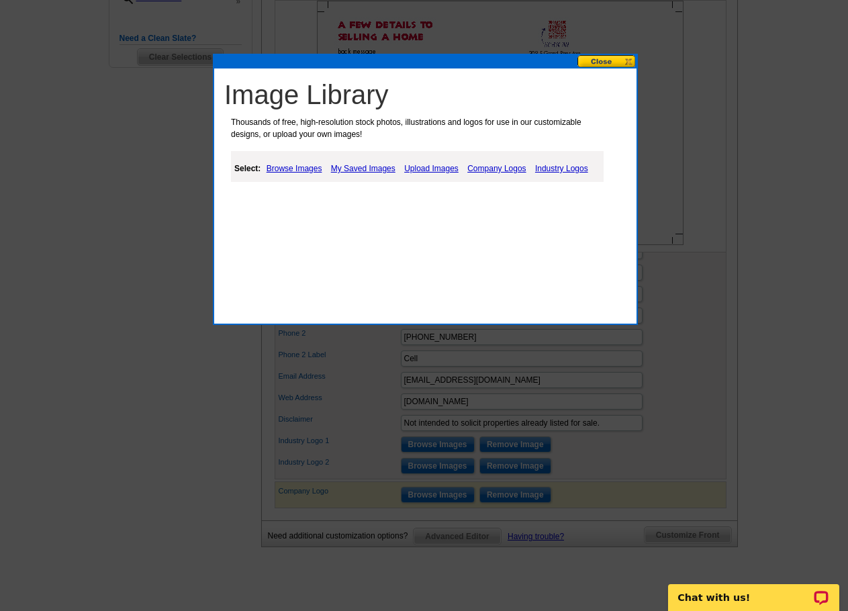
click at [310, 173] on link "Browse Images" at bounding box center [294, 169] width 62 height 16
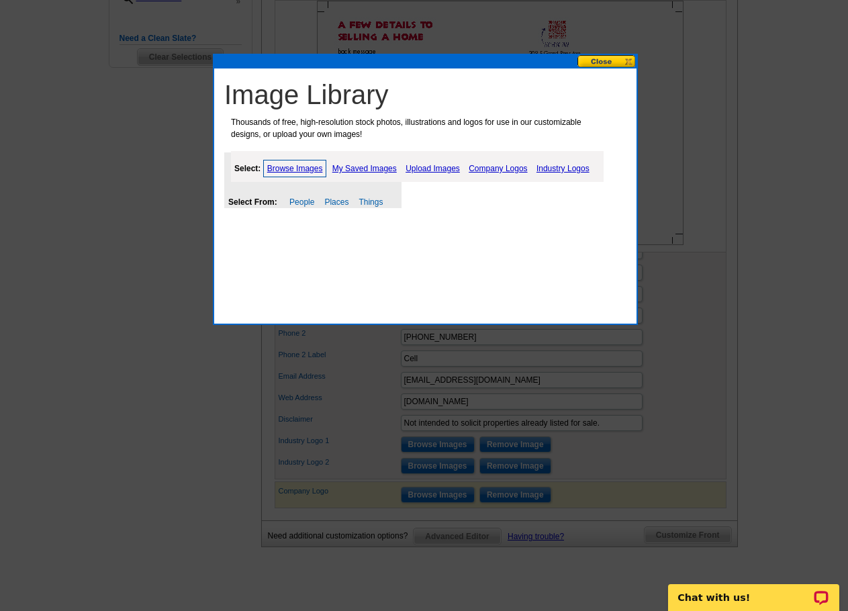
click at [377, 168] on link "My Saved Images" at bounding box center [364, 169] width 71 height 16
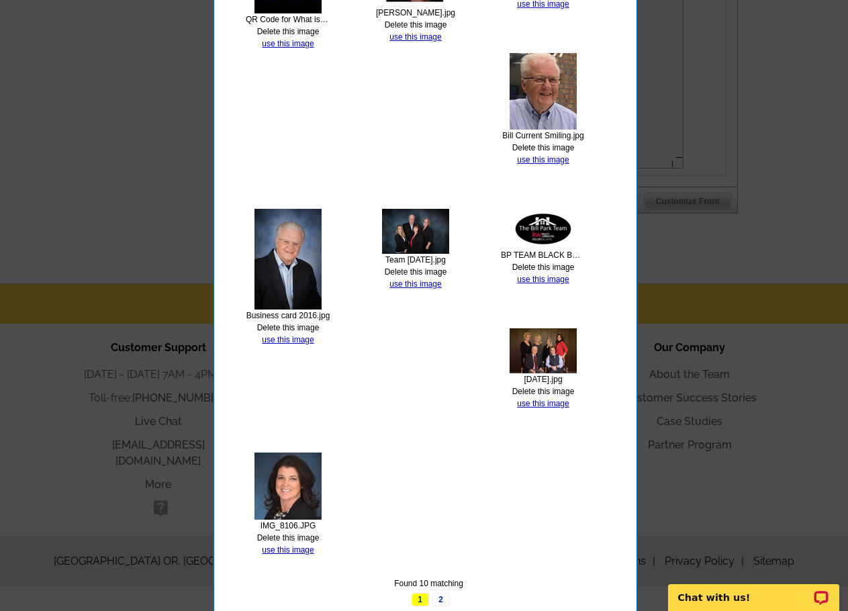
scroll to position [806, 0]
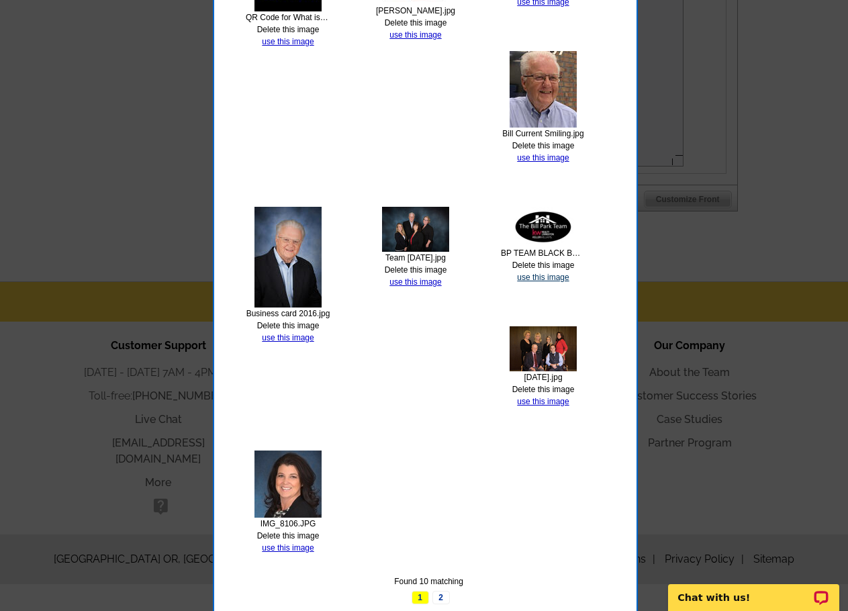
click at [548, 279] on link "use this image" at bounding box center [543, 277] width 52 height 9
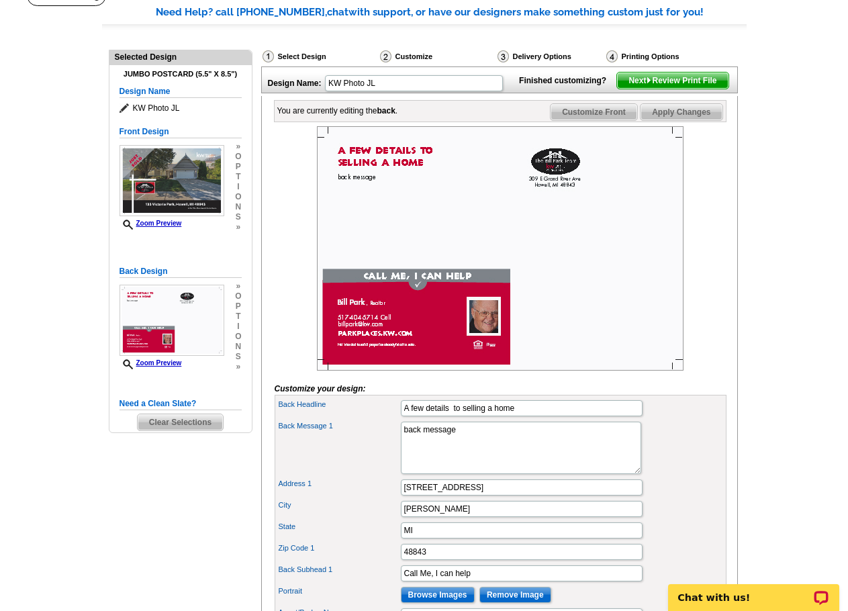
scroll to position [134, 0]
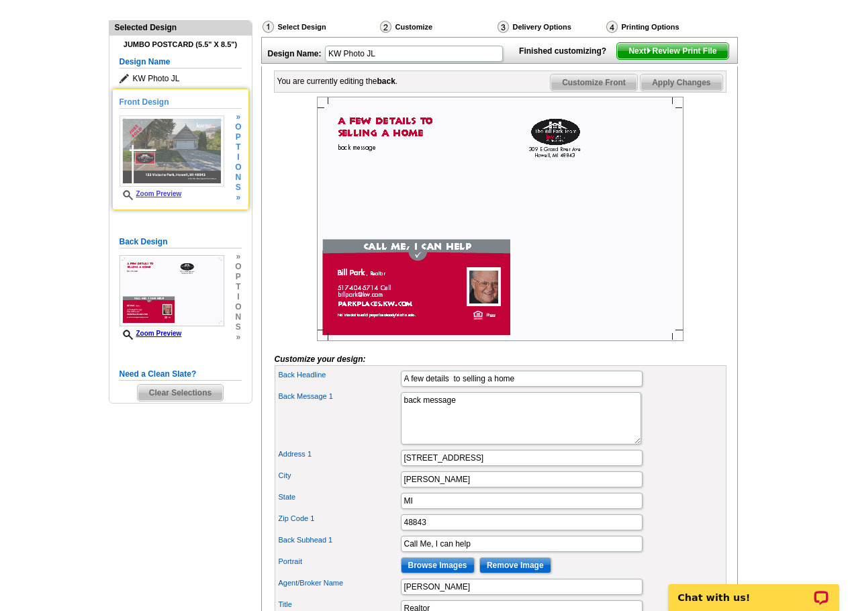
click at [199, 156] on img at bounding box center [172, 151] width 105 height 71
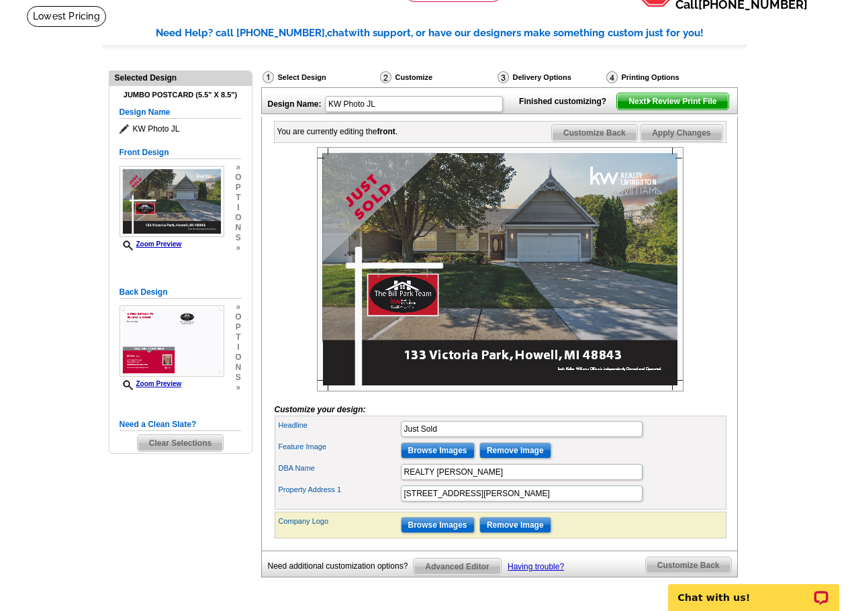
scroll to position [0, 0]
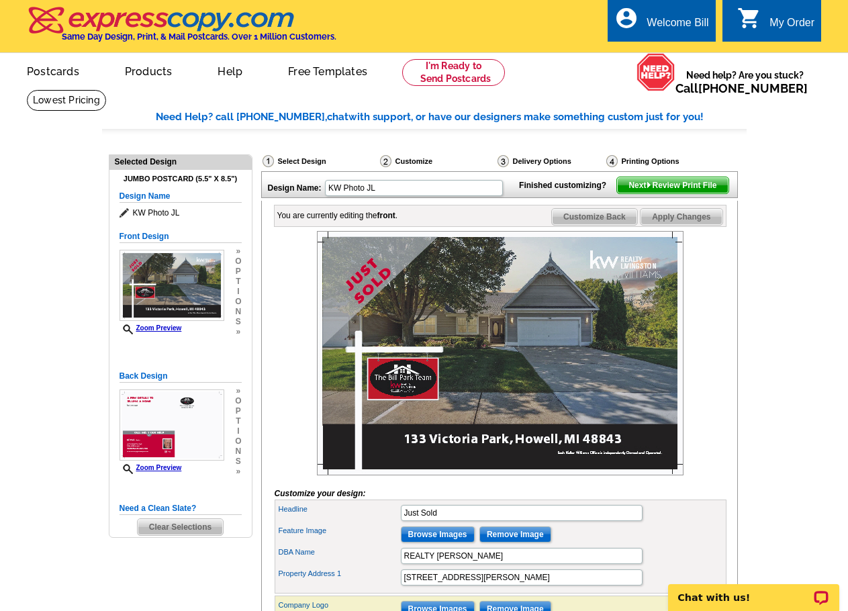
click at [688, 193] on span "Next Review Print File" at bounding box center [672, 185] width 111 height 16
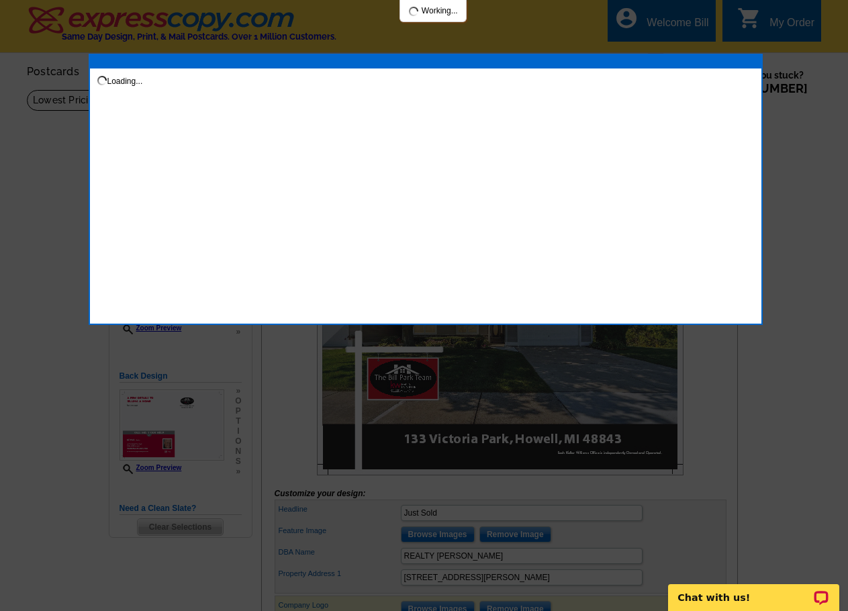
click at [828, 155] on div at bounding box center [424, 305] width 848 height 611
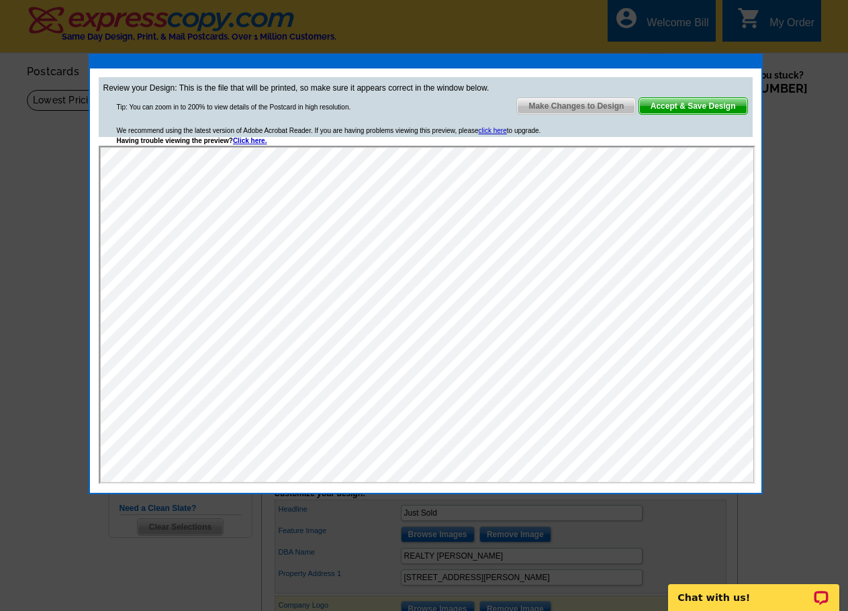
click at [579, 107] on span "Make Changes to Design" at bounding box center [576, 106] width 118 height 16
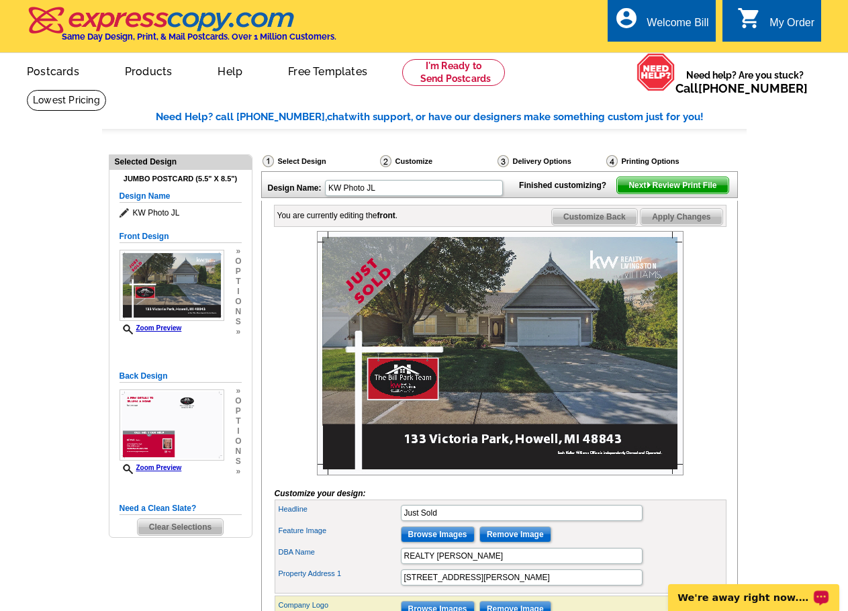
click at [737, 601] on p "We're away right now. Please check back later!" at bounding box center [744, 597] width 133 height 11
click at [667, 193] on span "Next Review Print File" at bounding box center [672, 185] width 111 height 16
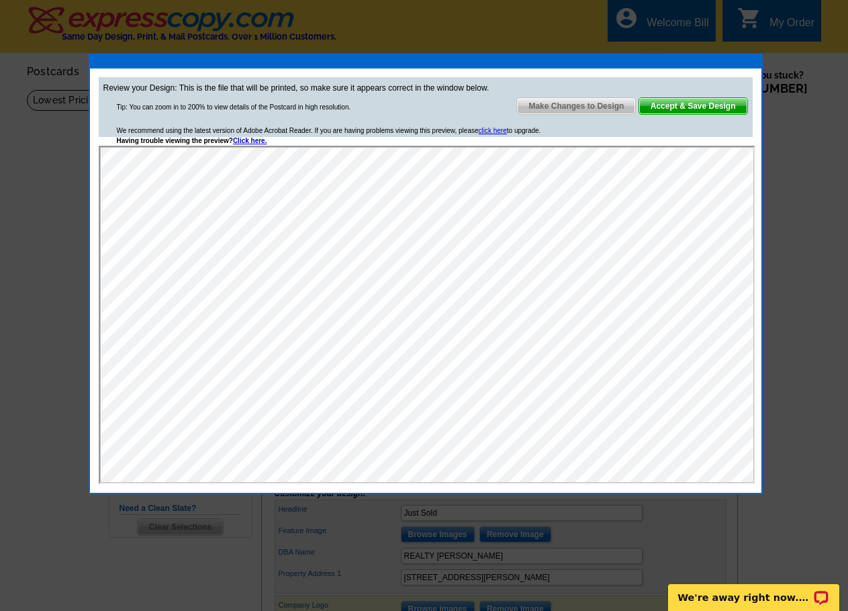
click at [597, 110] on span "Make Changes to Design" at bounding box center [576, 106] width 118 height 16
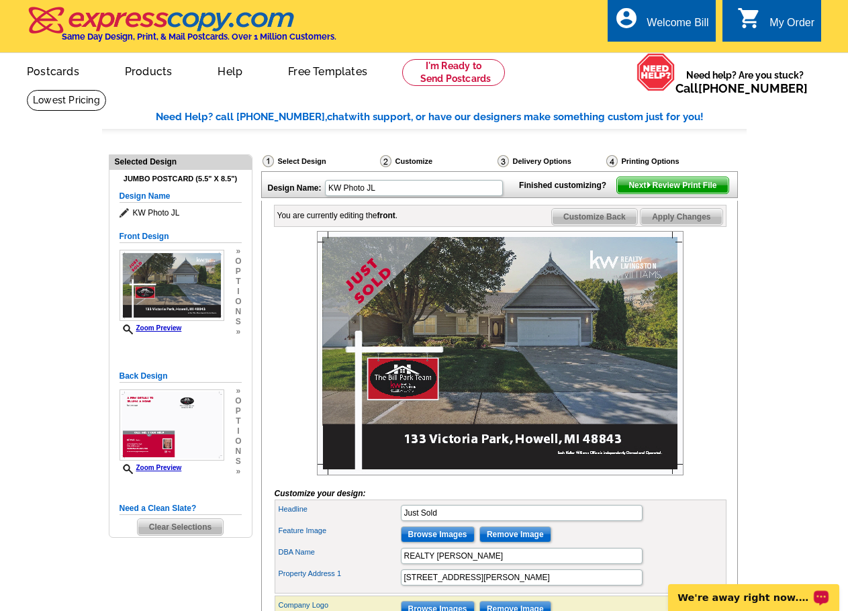
click at [796, 267] on main "Need Help? call 800-260-5887, chat with support, or have our designers make som…" at bounding box center [424, 410] width 848 height 642
